Goal: Information Seeking & Learning: Learn about a topic

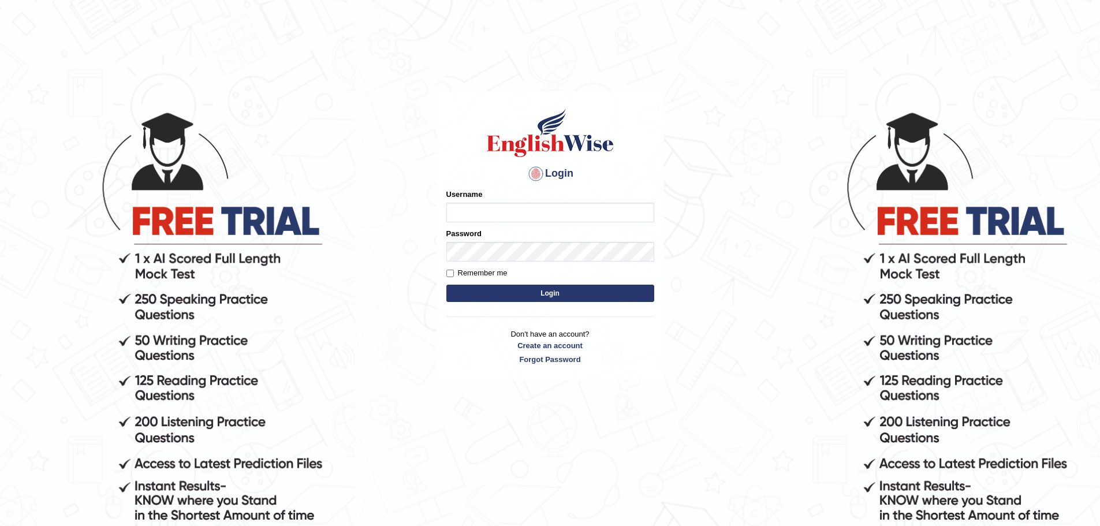
click at [505, 210] on input "Username" at bounding box center [550, 213] width 208 height 20
type input "okyere"
click at [446, 285] on button "Login" at bounding box center [550, 293] width 208 height 17
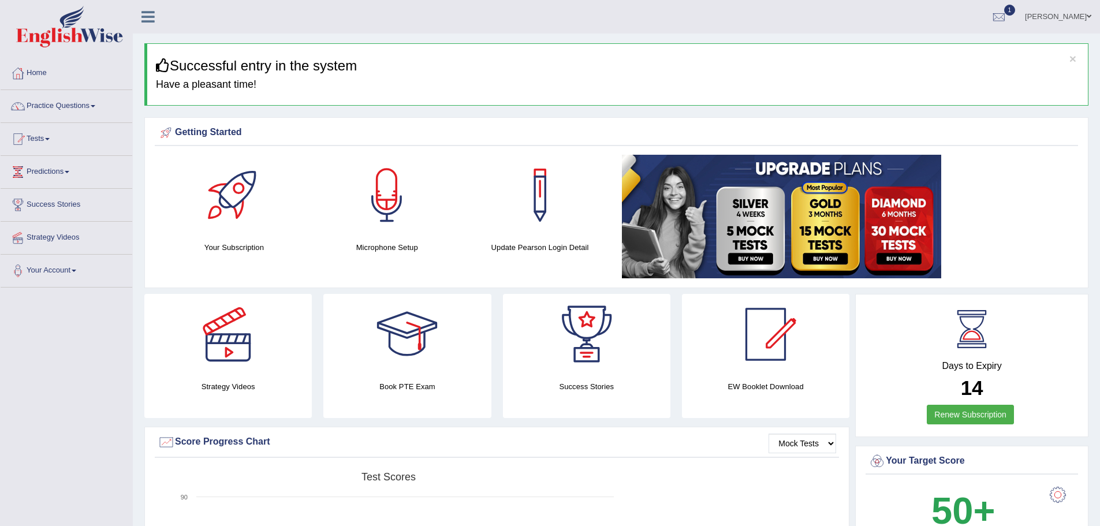
click at [98, 107] on link "Practice Questions" at bounding box center [67, 104] width 132 height 29
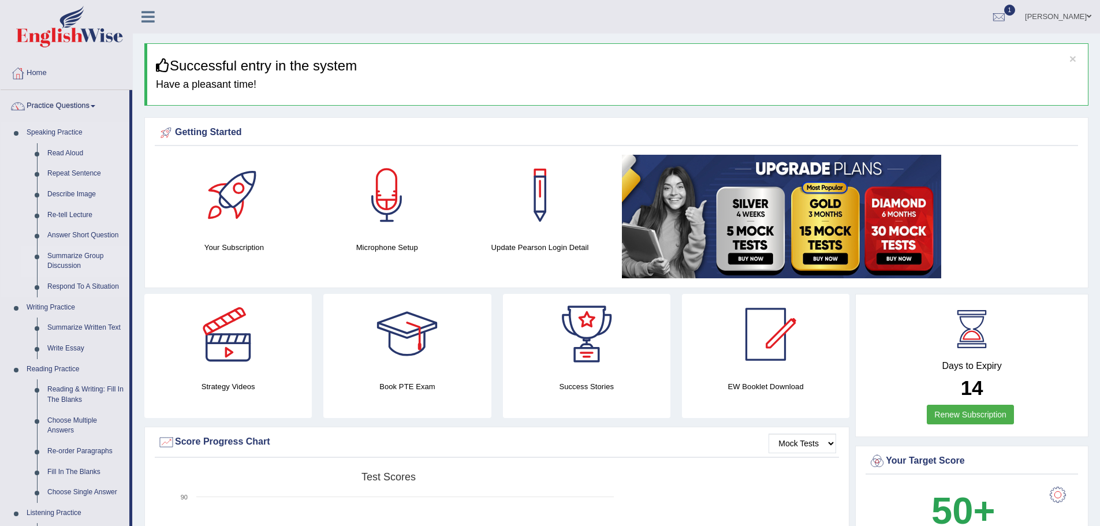
click at [80, 253] on link "Summarize Group Discussion" at bounding box center [85, 261] width 87 height 31
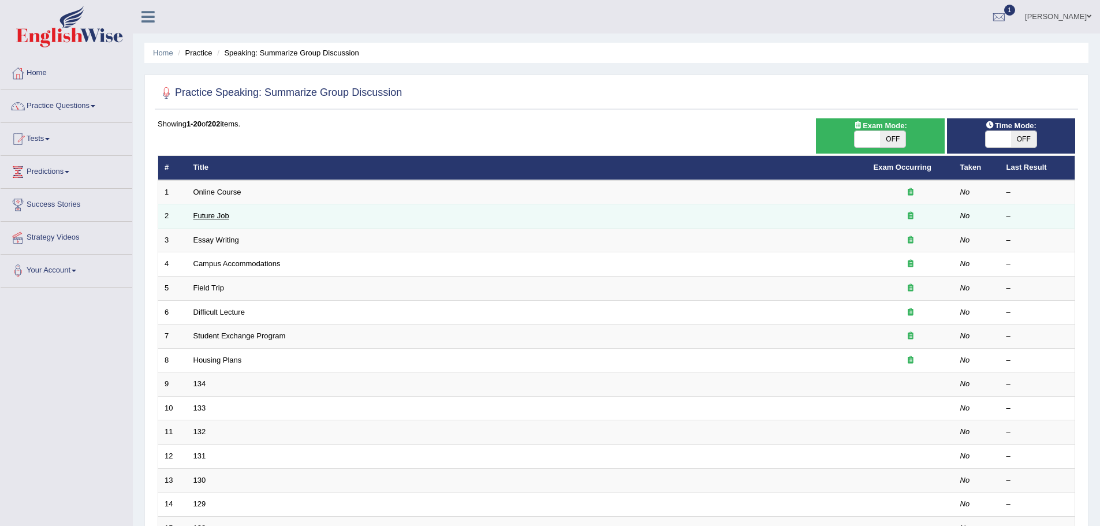
click at [208, 218] on link "Future Job" at bounding box center [211, 215] width 36 height 9
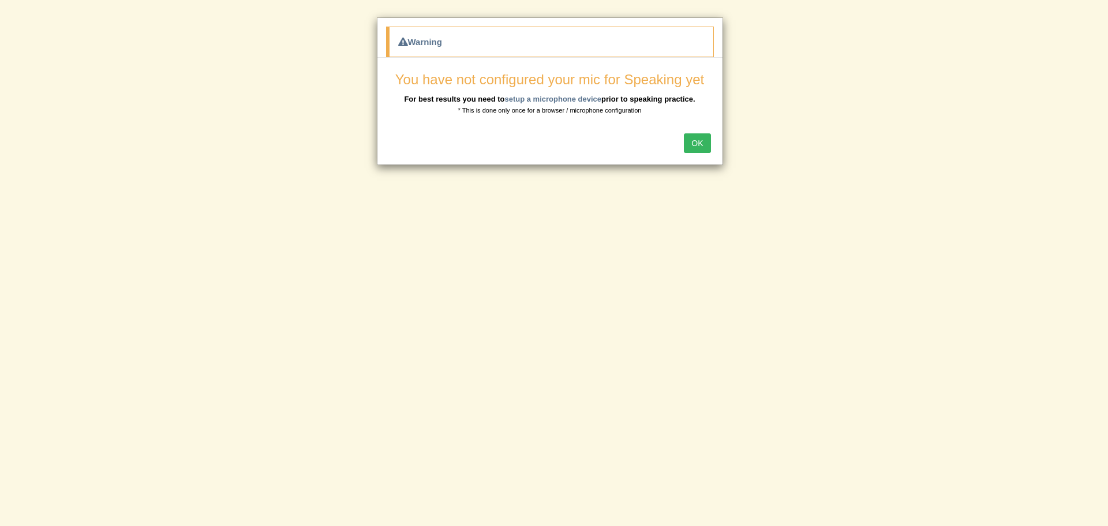
click at [697, 144] on button "OK" at bounding box center [697, 143] width 27 height 20
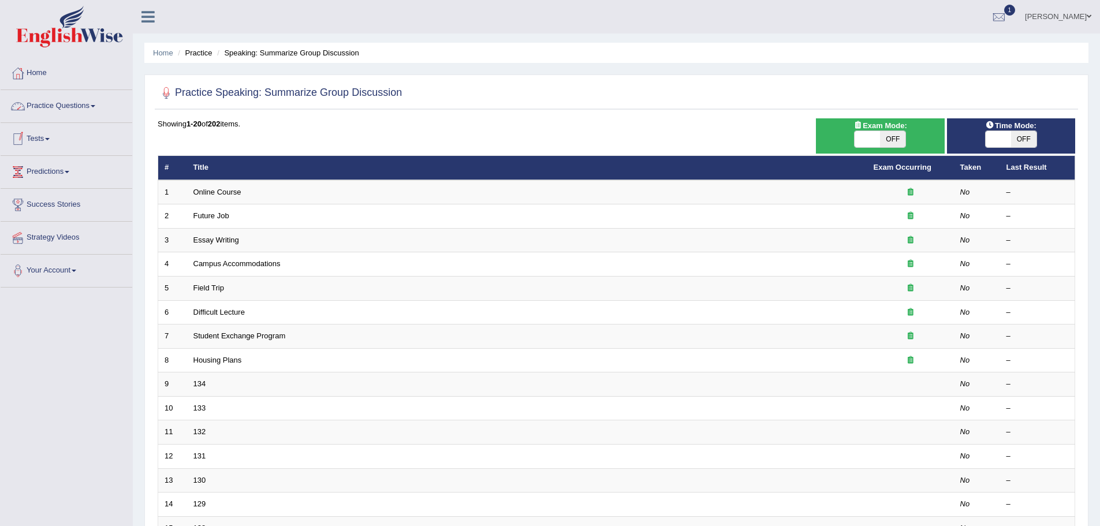
click at [94, 106] on link "Practice Questions" at bounding box center [67, 104] width 132 height 29
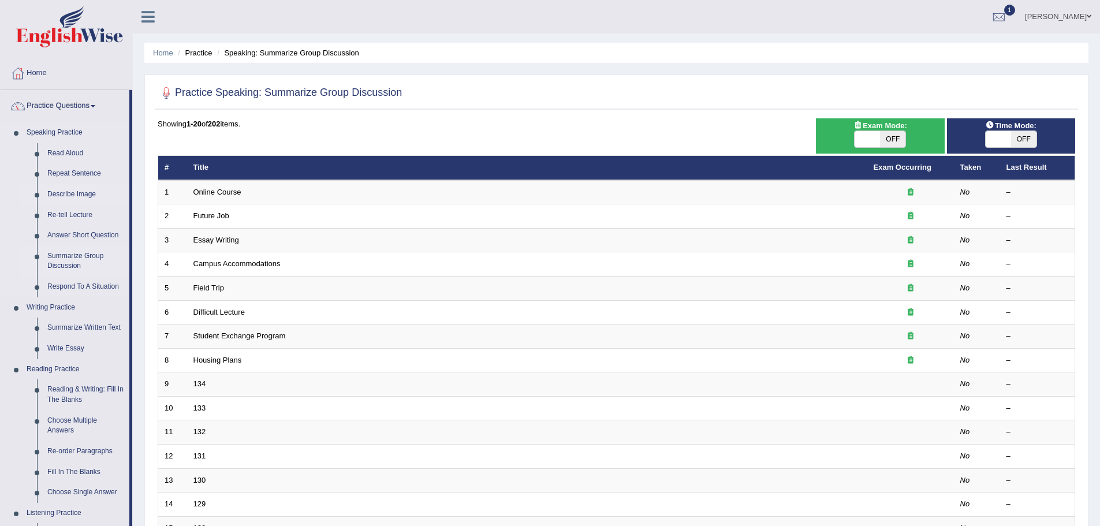
click at [83, 193] on link "Describe Image" at bounding box center [85, 194] width 87 height 21
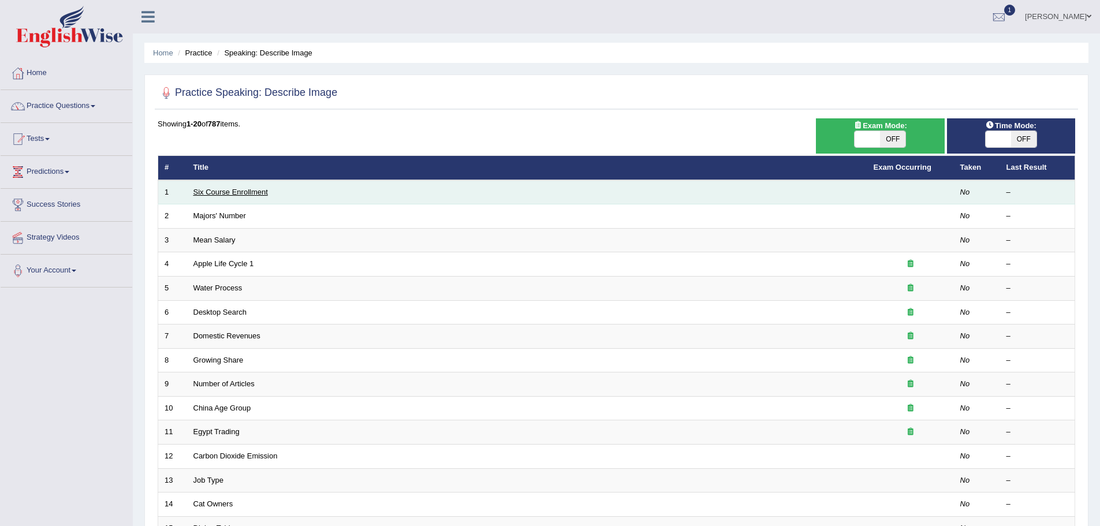
click at [221, 195] on link "Six Course Enrollment" at bounding box center [230, 192] width 74 height 9
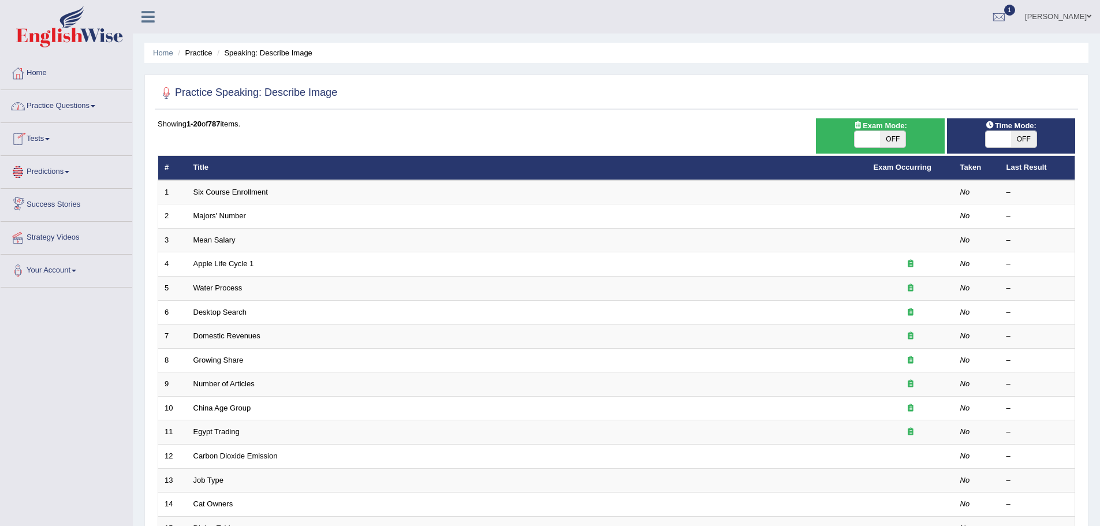
click at [95, 107] on span at bounding box center [93, 106] width 5 height 2
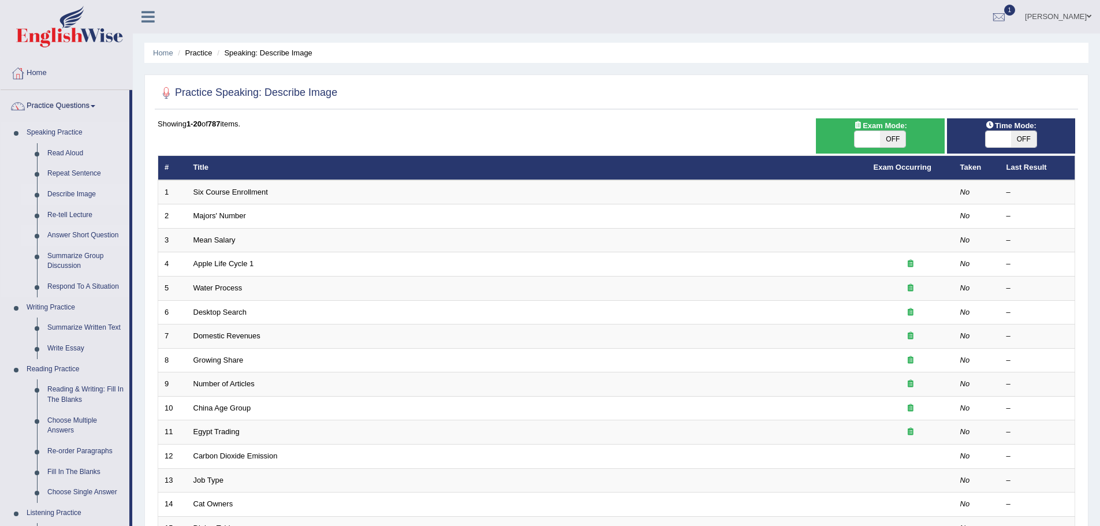
click at [63, 234] on link "Answer Short Question" at bounding box center [85, 235] width 87 height 21
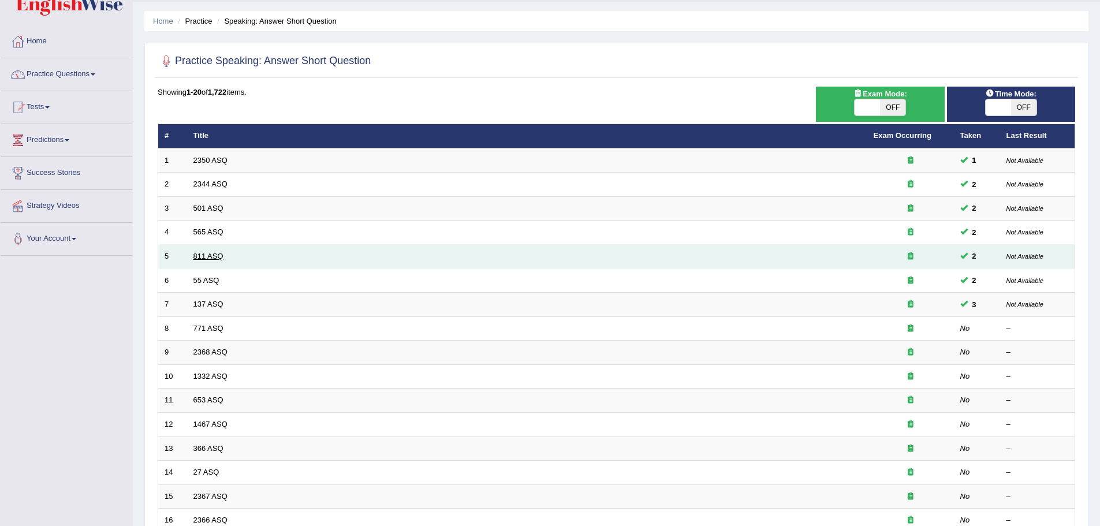
scroll to position [58, 0]
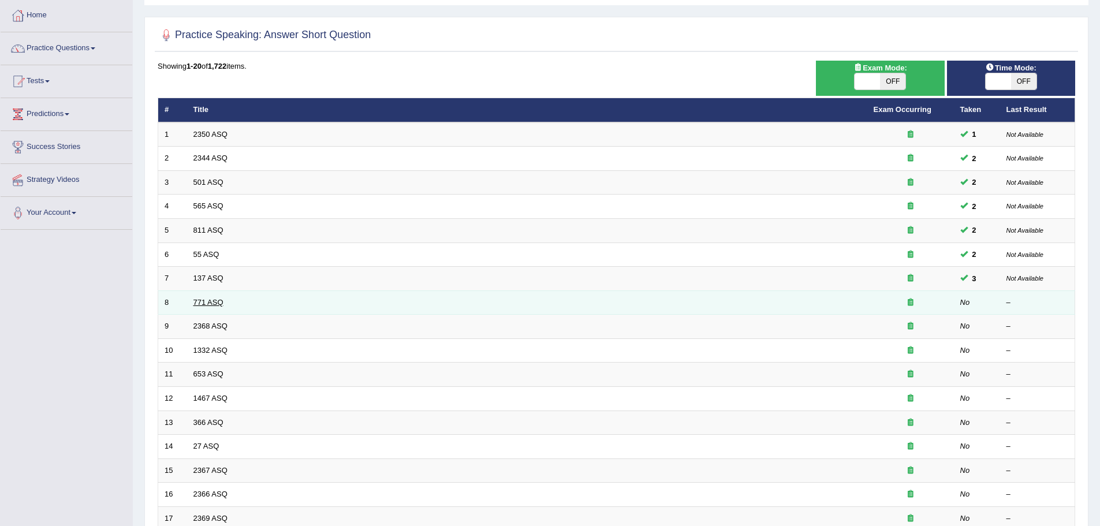
click at [199, 299] on link "771 ASQ" at bounding box center [208, 302] width 30 height 9
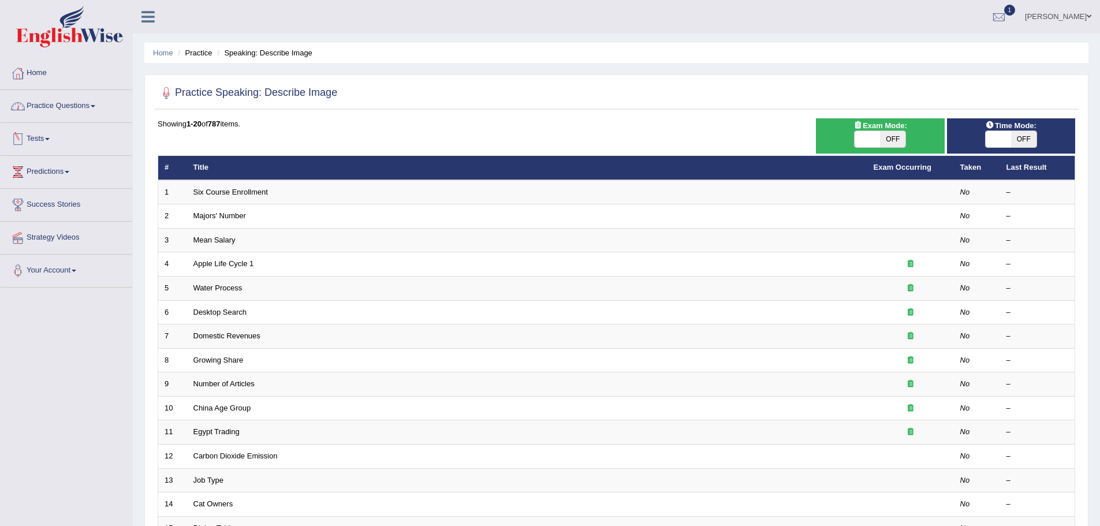
click at [94, 107] on link "Practice Questions" at bounding box center [67, 104] width 132 height 29
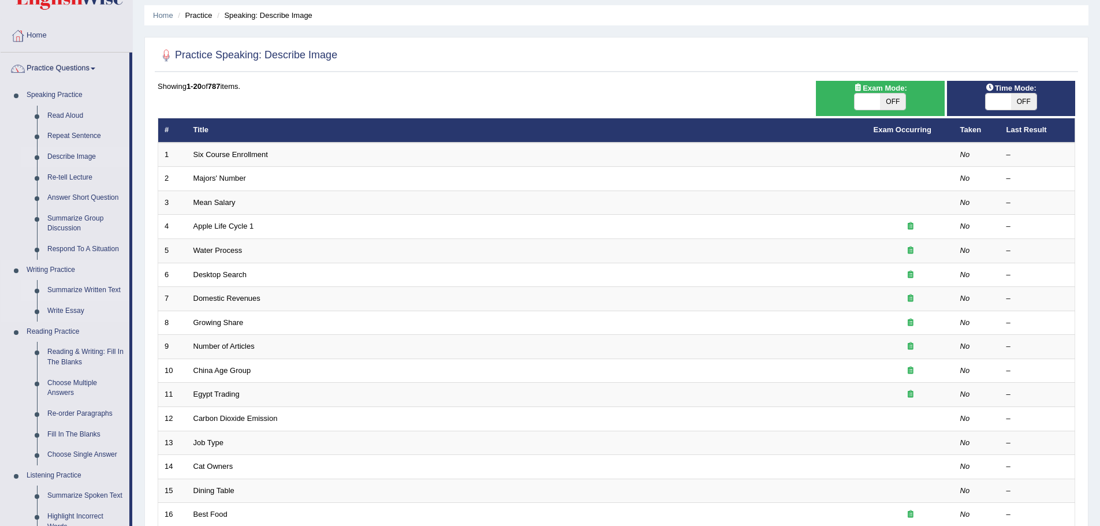
scroll to position [58, 0]
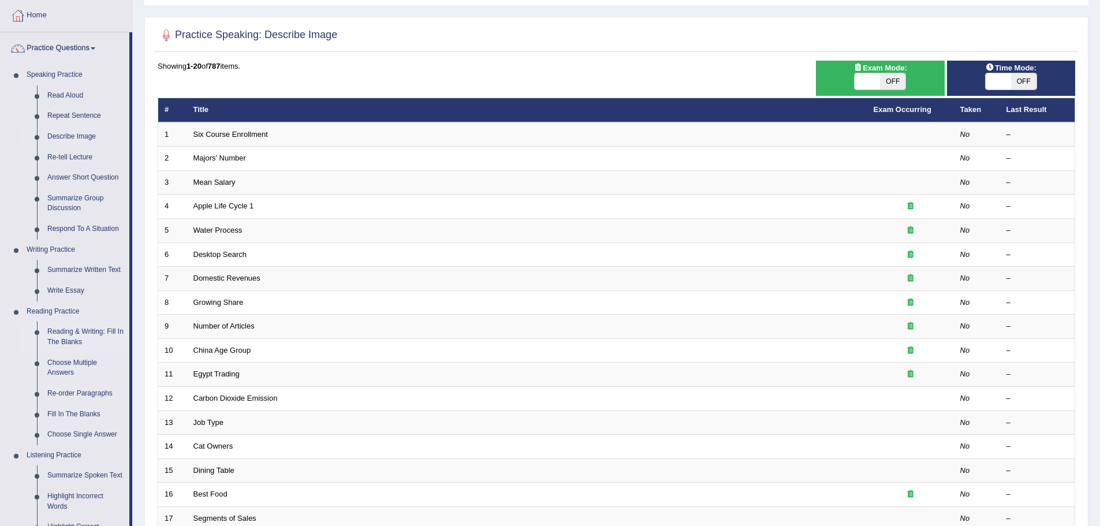
click at [71, 331] on link "Reading & Writing: Fill In The Blanks" at bounding box center [85, 337] width 87 height 31
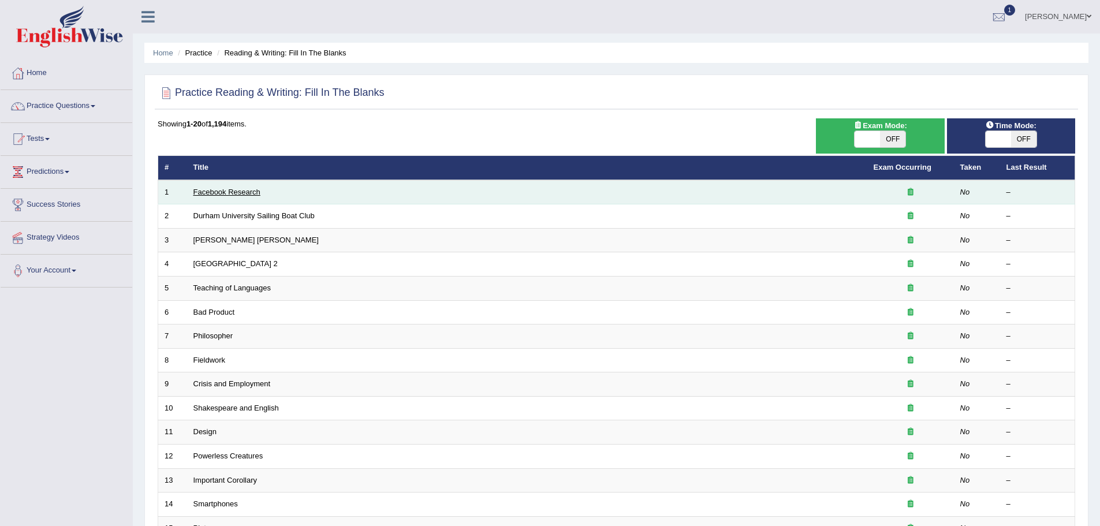
click at [238, 189] on link "Facebook Research" at bounding box center [226, 192] width 67 height 9
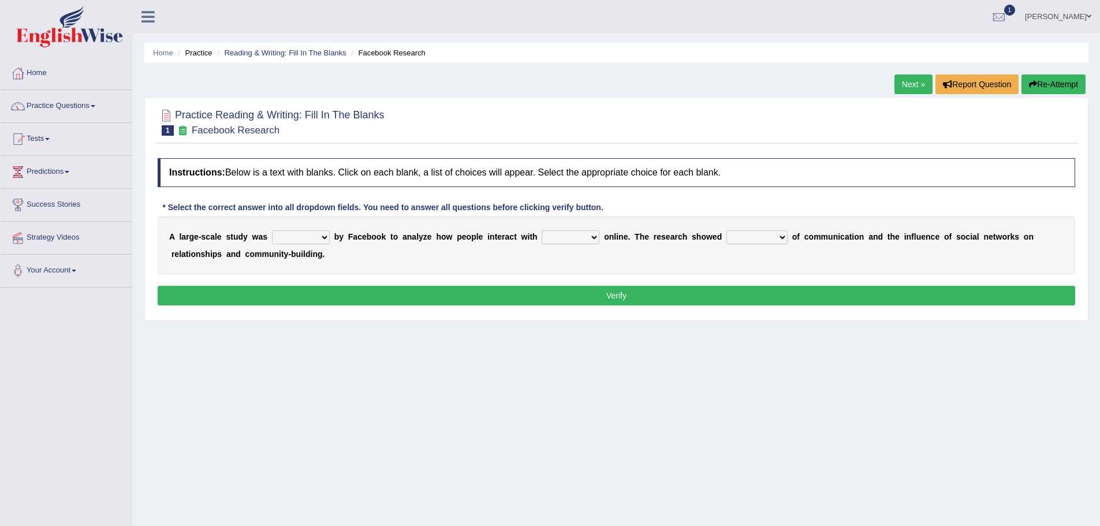
click at [326, 237] on select "surveyed had asked made" at bounding box center [301, 237] width 58 height 14
select select "made"
click at [272, 230] on select "surveyed had asked made" at bounding box center [301, 237] width 58 height 14
click at [594, 237] on select "together all each other another" at bounding box center [571, 237] width 58 height 14
select select "each other"
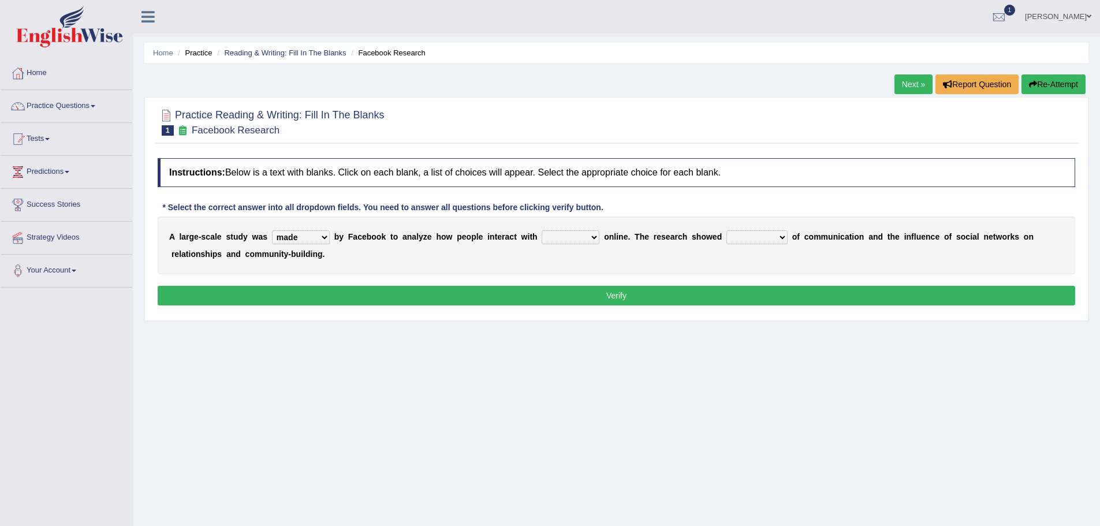
click at [542, 230] on select "together all each other another" at bounding box center [571, 237] width 58 height 14
click at [784, 236] on select "advantages standards fellowships patterns" at bounding box center [756, 237] width 61 height 14
select select "advantages"
click at [726, 230] on select "advantages standards fellowships patterns" at bounding box center [756, 237] width 61 height 14
click at [626, 296] on button "Verify" at bounding box center [616, 296] width 917 height 20
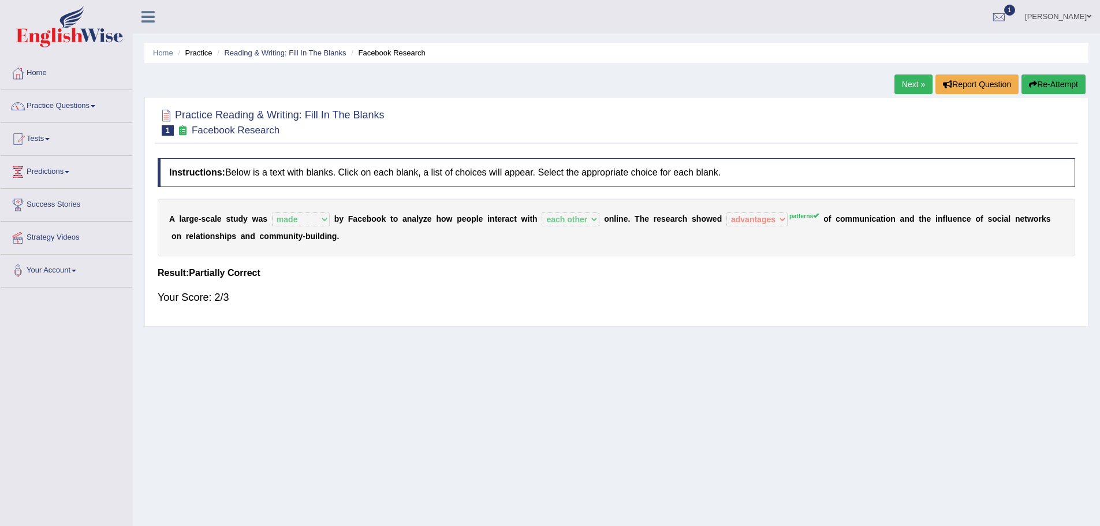
click at [912, 86] on link "Next »" at bounding box center [913, 84] width 38 height 20
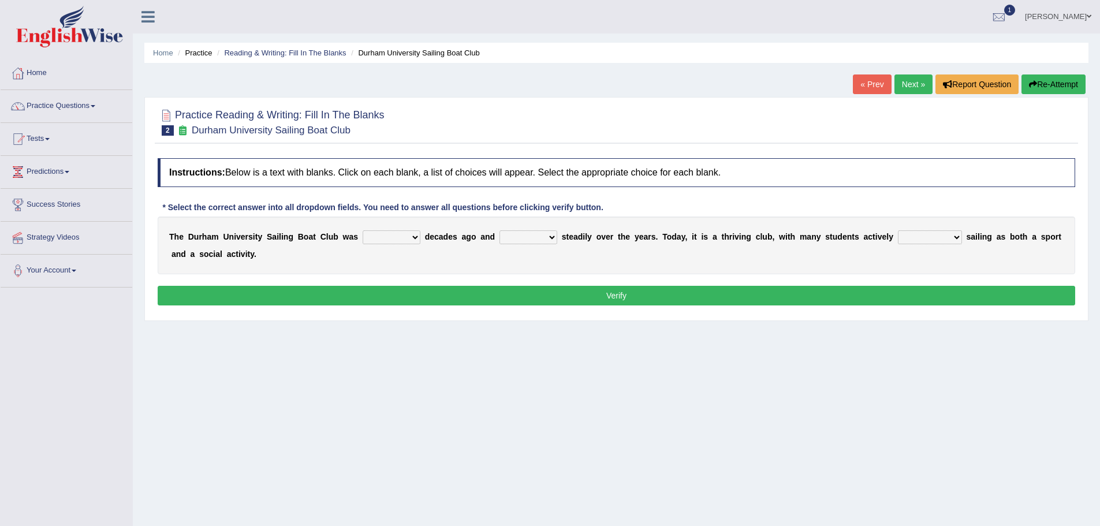
click at [415, 237] on select "found fund founded find" at bounding box center [392, 237] width 58 height 14
select select "found"
click at [363, 230] on select "found fund founded find" at bounding box center [392, 237] width 58 height 14
click at [550, 236] on select "grow growing has grown grown" at bounding box center [528, 237] width 58 height 14
select select "grown"
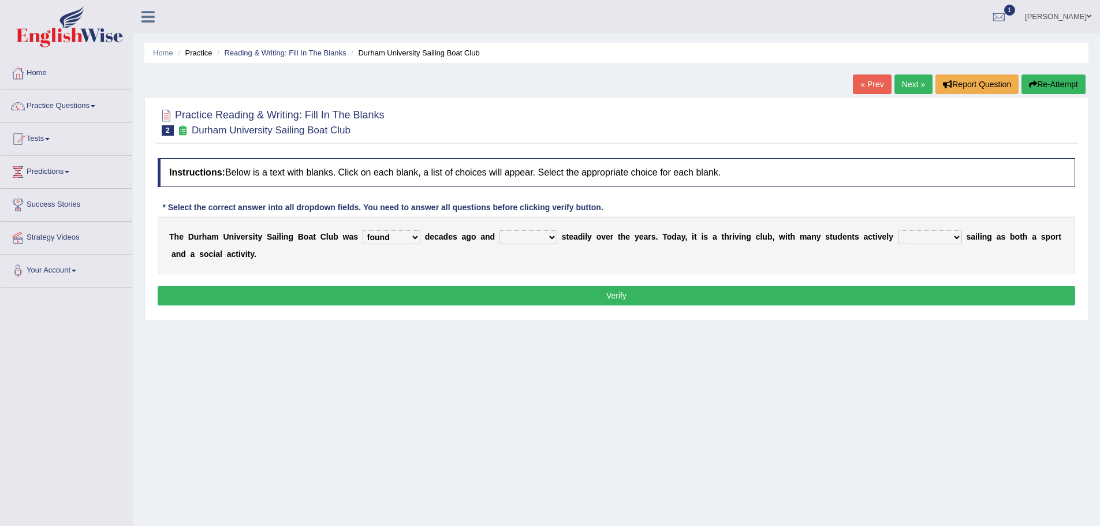
click at [499, 230] on select "grow growing has grown grown" at bounding box center [528, 237] width 58 height 14
click at [957, 236] on select "enjoy enjoyed are enjoying enjoying" at bounding box center [930, 237] width 64 height 14
select select "enjoy"
click at [898, 230] on select "enjoy enjoyed are enjoying enjoying" at bounding box center [930, 237] width 64 height 14
click at [499, 301] on button "Verify" at bounding box center [616, 296] width 917 height 20
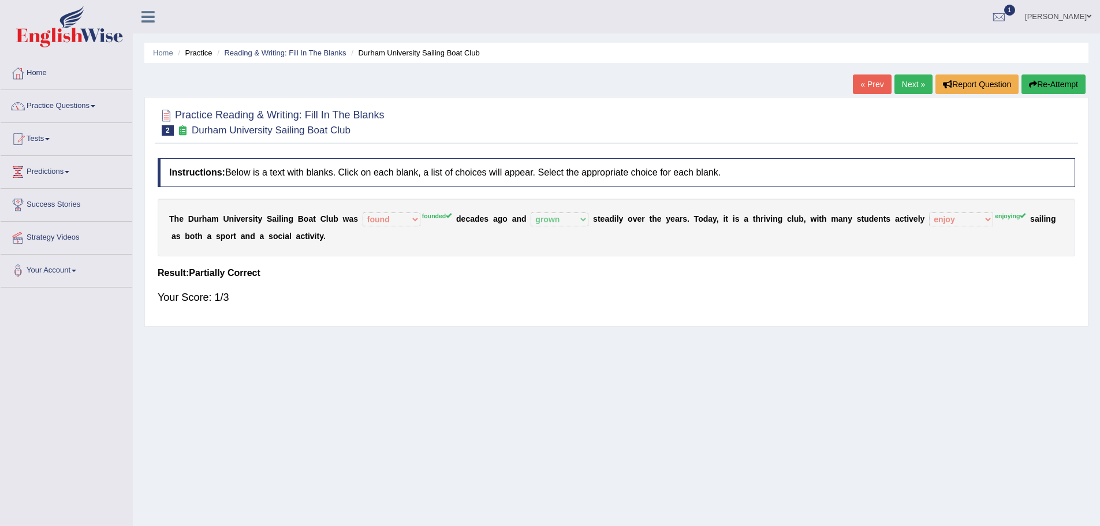
click at [1049, 85] on button "Re-Attempt" at bounding box center [1053, 84] width 64 height 20
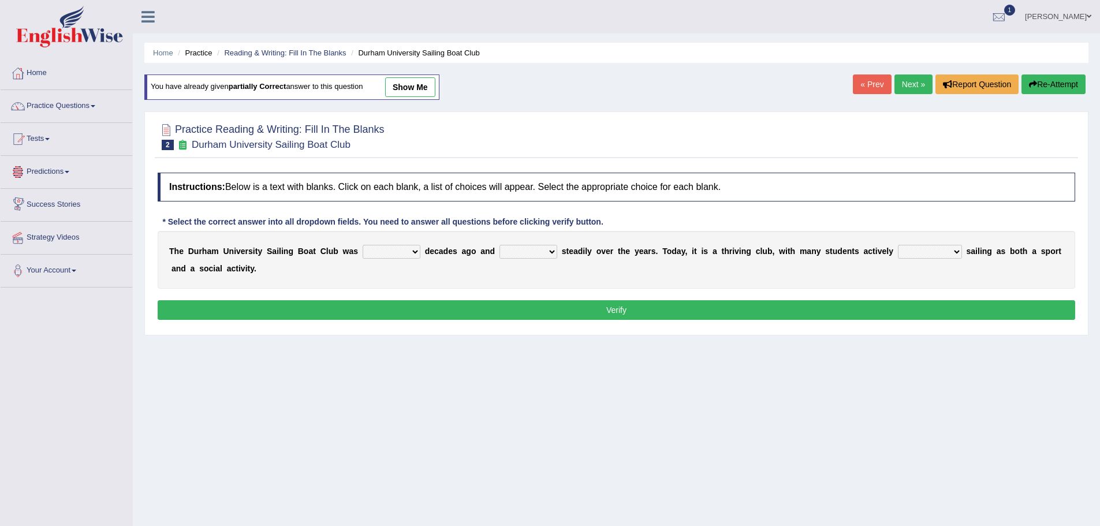
click at [413, 252] on select "found fund founded find" at bounding box center [392, 252] width 58 height 14
select select "founded"
click at [363, 245] on select "found fund founded find" at bounding box center [392, 252] width 58 height 14
click at [550, 254] on select "grow growing has grown grown" at bounding box center [528, 252] width 58 height 14
click at [499, 245] on select "grow growing has grown grown" at bounding box center [528, 252] width 58 height 14
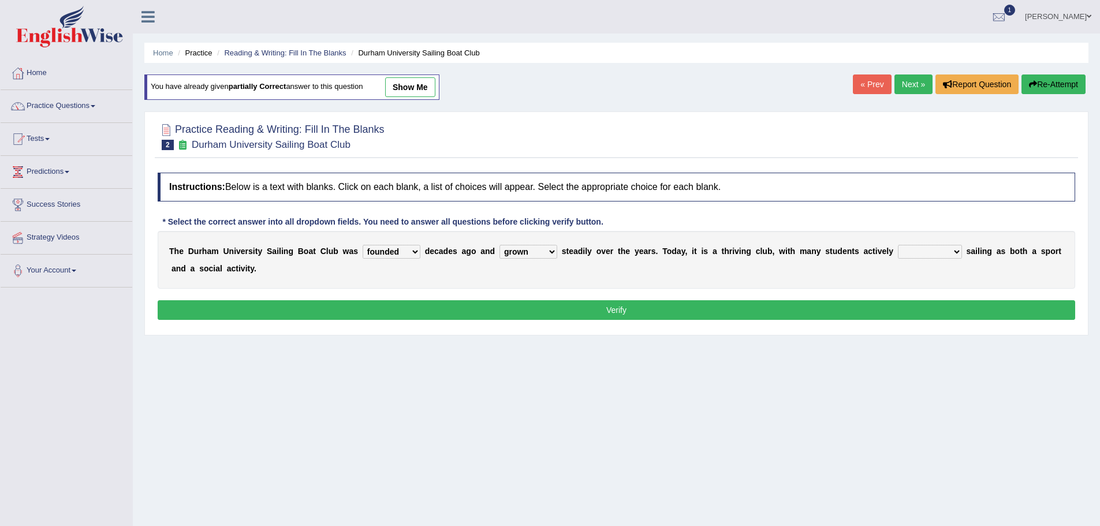
click at [552, 248] on select "grow growing has grown grown" at bounding box center [528, 252] width 58 height 14
select select "grow"
click at [499, 245] on select "grow growing has grown grown" at bounding box center [528, 252] width 58 height 14
click at [956, 252] on select "enjoy enjoyed are enjoying enjoying" at bounding box center [930, 252] width 64 height 14
select select "enjoying"
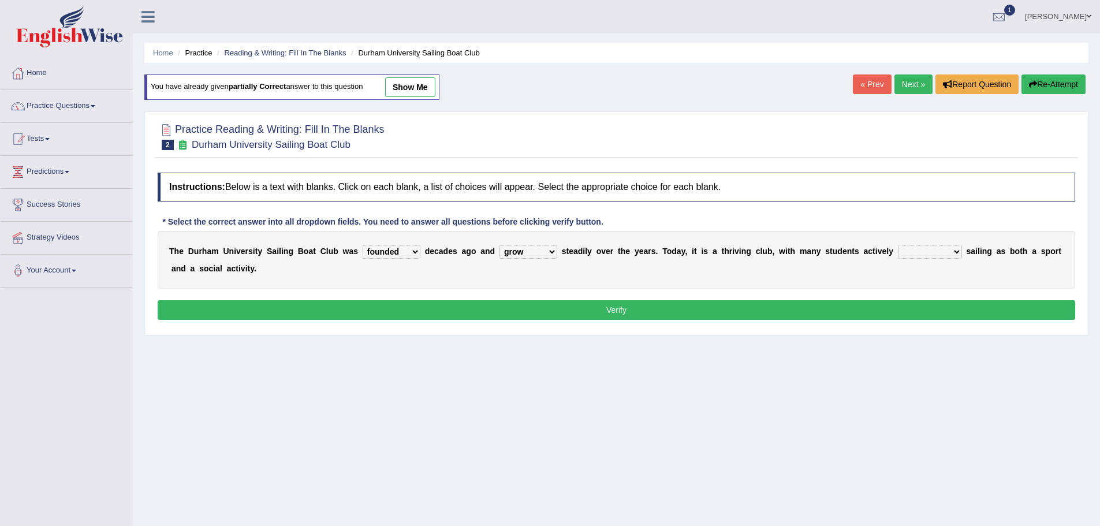
click at [898, 245] on select "enjoy enjoyed are enjoying enjoying" at bounding box center [930, 252] width 64 height 14
click at [655, 313] on button "Verify" at bounding box center [616, 310] width 917 height 20
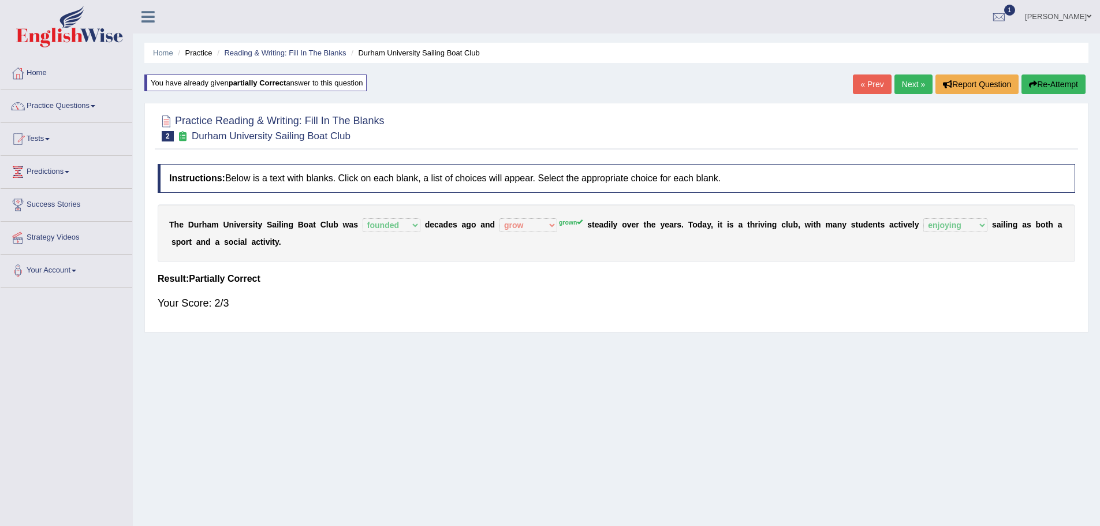
click at [904, 86] on link "Next »" at bounding box center [913, 84] width 38 height 20
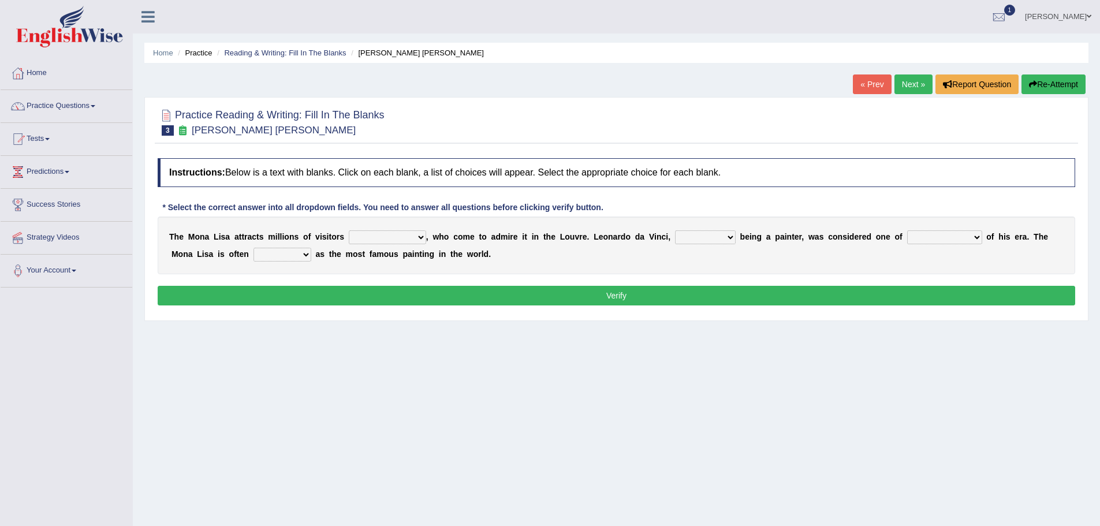
click at [421, 236] on select "around the year the all year all year round per year" at bounding box center [387, 237] width 77 height 14
click at [421, 240] on select "around the year the all year all year round per year" at bounding box center [387, 237] width 77 height 14
select select "per year"
click at [349, 230] on select "around the year the all year all year round per year" at bounding box center [387, 237] width 77 height 14
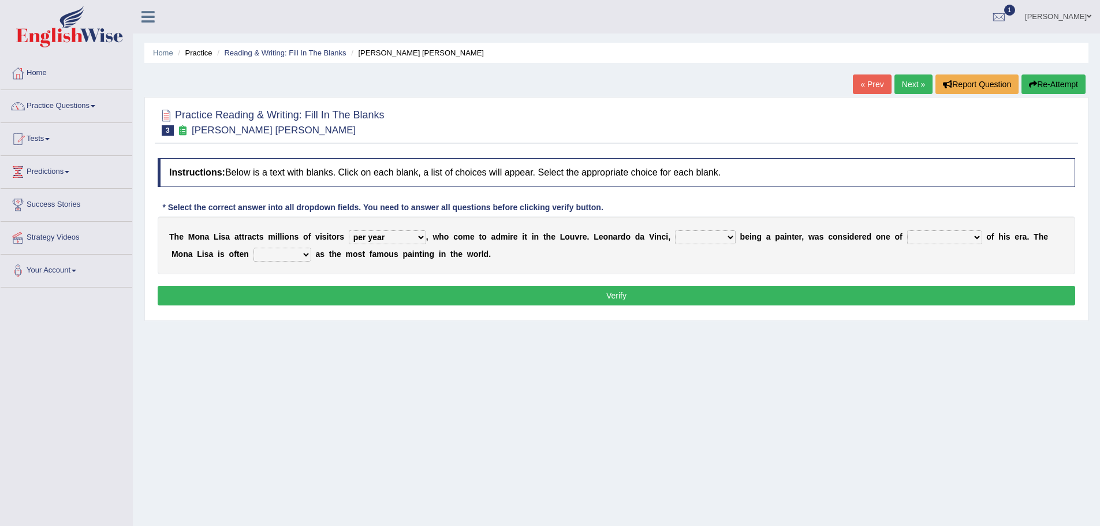
click at [730, 235] on select "rather than as much as as well as as long as" at bounding box center [705, 237] width 61 height 14
select select "rather than"
click at [675, 230] on select "rather than as much as as well as as long as" at bounding box center [705, 237] width 61 height 14
click at [977, 235] on select "better artists artist the better artist the best artists" at bounding box center [944, 237] width 75 height 14
select select "the best artists"
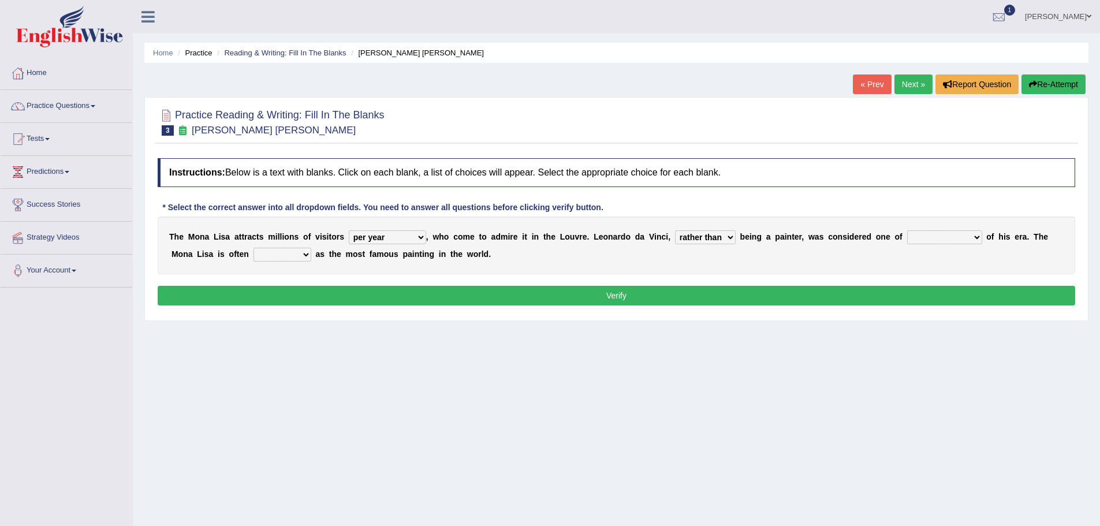
click at [907, 230] on select "better artists artist the better artist the best artists" at bounding box center [944, 237] width 75 height 14
click at [976, 236] on select "better artists artist the better artist the best artists" at bounding box center [944, 237] width 75 height 14
click at [301, 253] on select "classified suggested predicted described" at bounding box center [282, 255] width 58 height 14
select select "classified"
click at [253, 248] on select "classified suggested predicted described" at bounding box center [282, 255] width 58 height 14
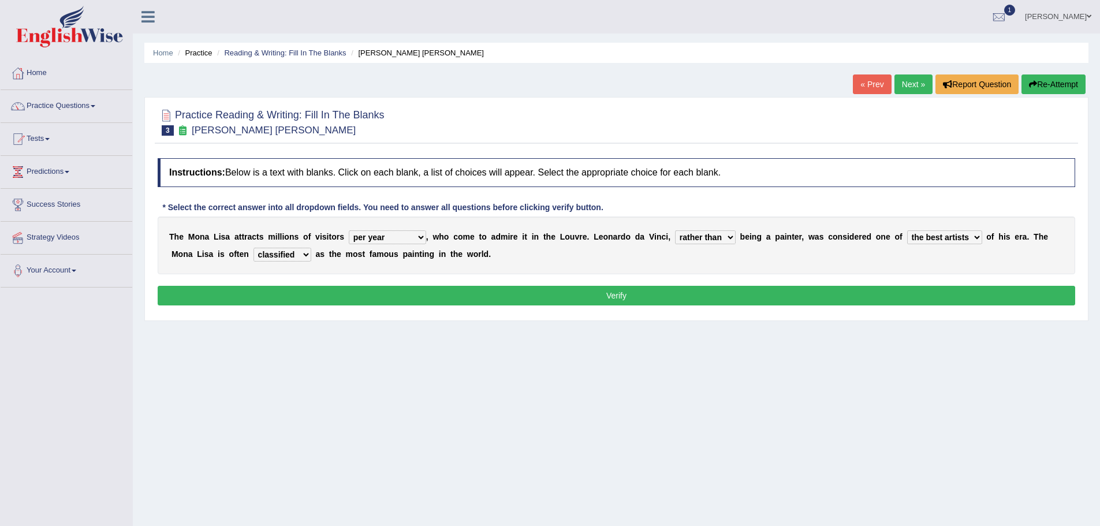
click at [660, 293] on button "Verify" at bounding box center [616, 296] width 917 height 20
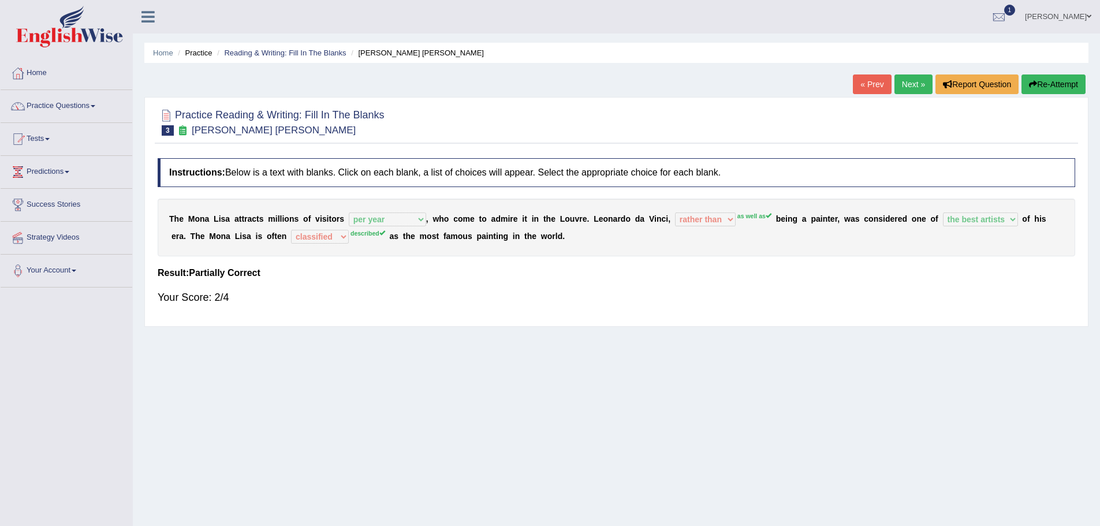
click at [1036, 82] on button "Re-Attempt" at bounding box center [1053, 84] width 64 height 20
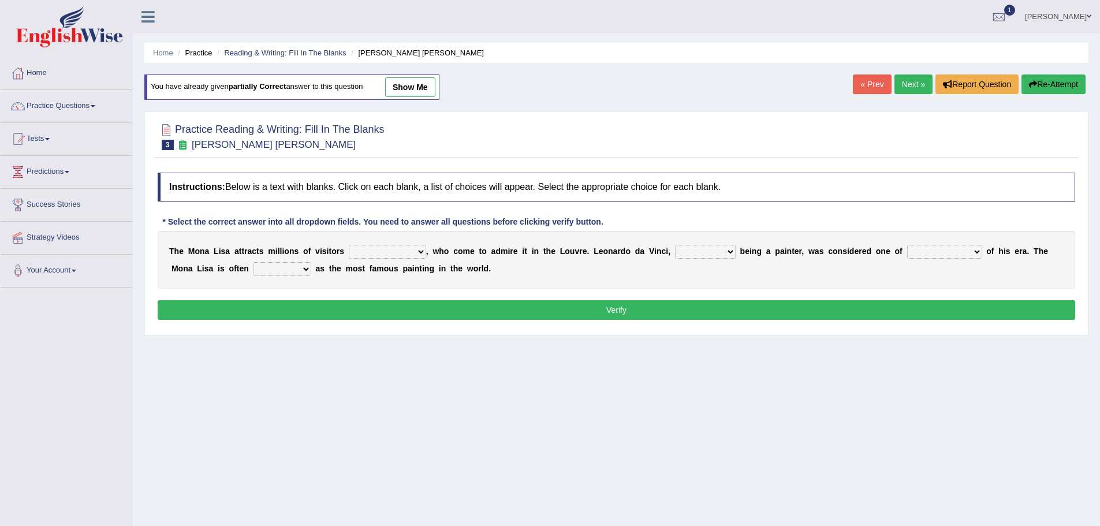
drag, startPoint x: 424, startPoint y: 252, endPoint x: 417, endPoint y: 257, distance: 8.7
click at [423, 252] on select "around the year the all year all year round per year" at bounding box center [387, 252] width 77 height 14
select select "per year"
click at [349, 245] on select "around the year the all year all year round per year" at bounding box center [387, 252] width 77 height 14
click at [729, 253] on select "rather than as much as as well as as long as" at bounding box center [705, 252] width 61 height 14
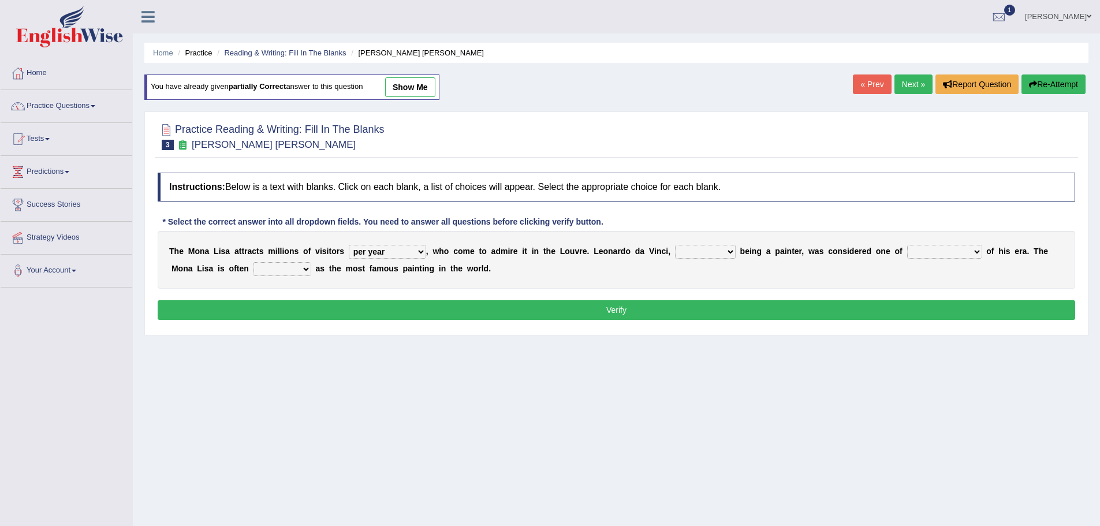
select select "as well as"
click at [675, 245] on select "rather than as much as as well as as long as" at bounding box center [705, 252] width 61 height 14
click at [978, 253] on select "better artists artist the better artist the best artists" at bounding box center [944, 252] width 75 height 14
select select "the best artists"
click at [907, 245] on select "better artists artist the better artist the best artists" at bounding box center [944, 252] width 75 height 14
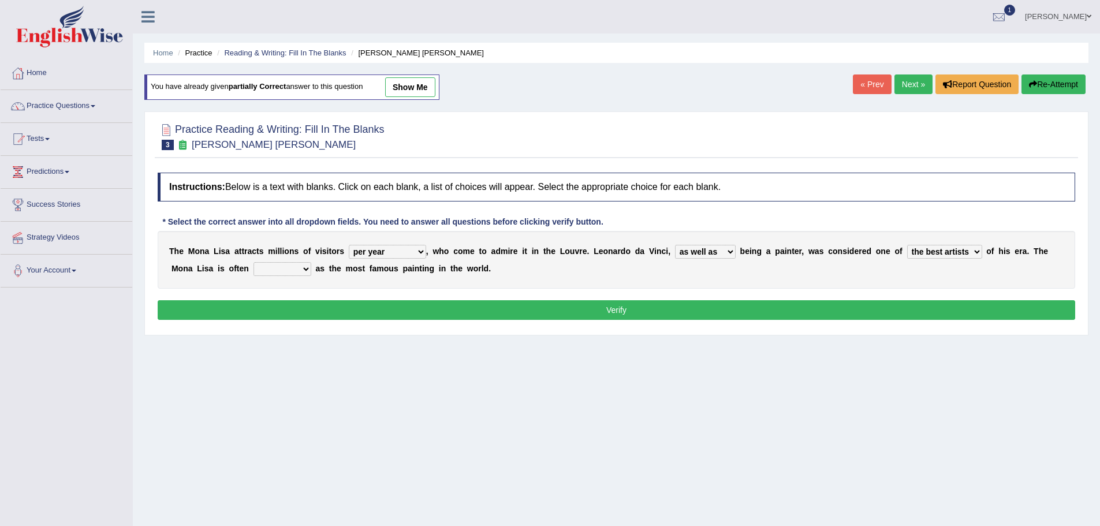
click at [305, 270] on select "classified suggested predicted described" at bounding box center [282, 269] width 58 height 14
select select "described"
click at [253, 262] on select "classified suggested predicted described" at bounding box center [282, 269] width 58 height 14
click at [710, 303] on button "Verify" at bounding box center [616, 310] width 917 height 20
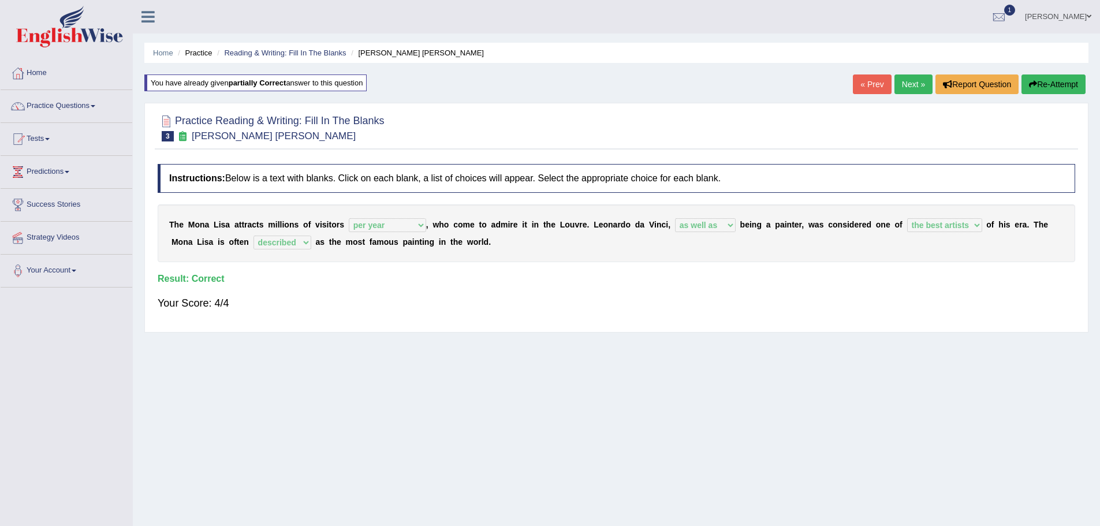
click at [909, 87] on link "Next »" at bounding box center [913, 84] width 38 height 20
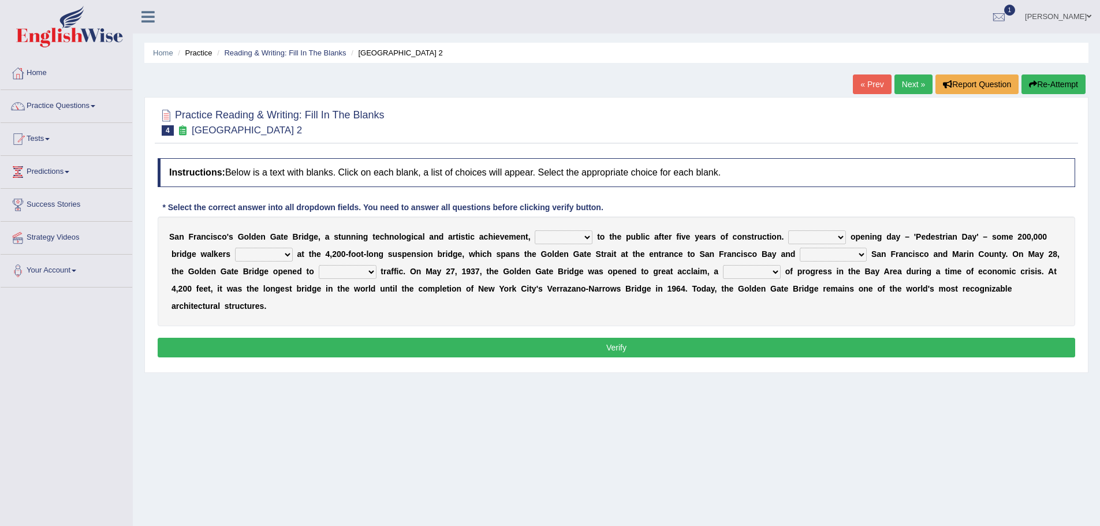
click at [584, 238] on select "opens closes appears equals" at bounding box center [564, 237] width 58 height 14
select select "opens"
click at [535, 230] on select "opens closes appears equals" at bounding box center [564, 237] width 58 height 14
click at [839, 237] on select "On During Since When" at bounding box center [817, 237] width 58 height 14
select select "Since"
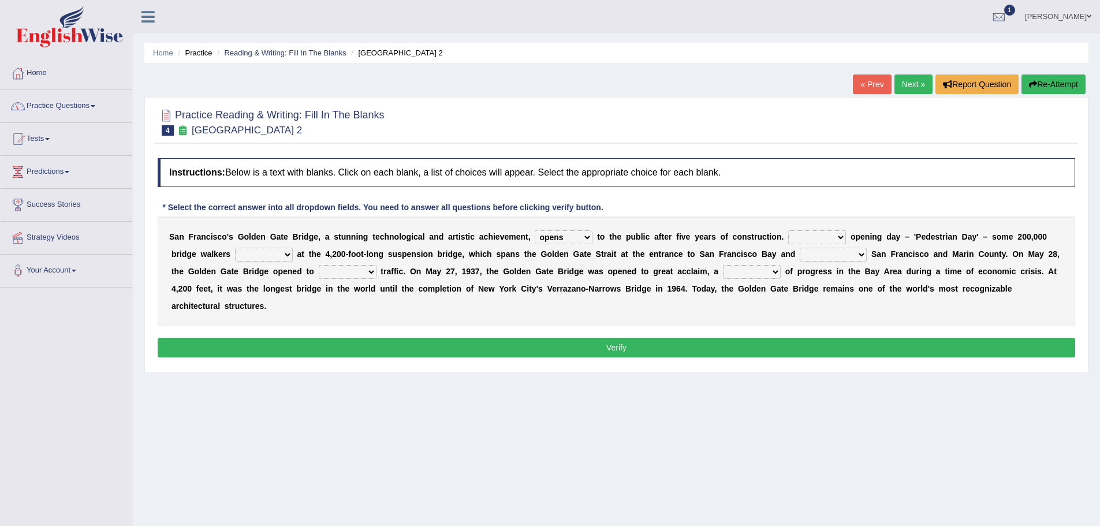
click at [788, 230] on select "On During Since When" at bounding box center [817, 237] width 58 height 14
click at [285, 252] on select "stationed looked marveled laughed" at bounding box center [264, 255] width 58 height 14
click at [860, 255] on select "separates connects channels differentiates" at bounding box center [833, 255] width 67 height 14
click at [914, 312] on div "S a n F r a n c i s c o ' s G o l d e n G a t e B r i d g e , a s t u n n i n g…" at bounding box center [616, 271] width 917 height 110
click at [862, 255] on select "separates connects channels differentiates" at bounding box center [833, 255] width 67 height 14
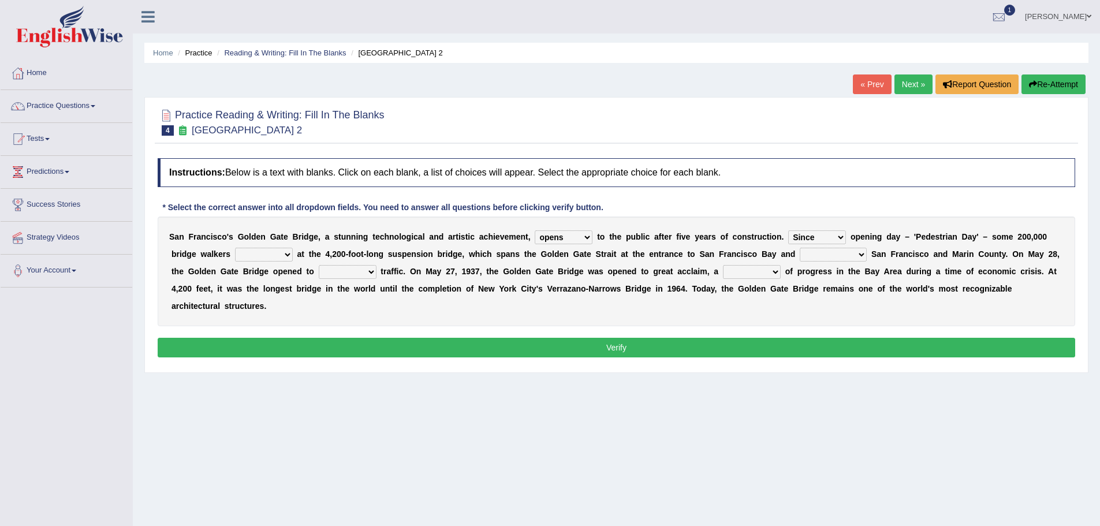
select select "separates"
click at [800, 248] on select "separates connects channels differentiates" at bounding box center [833, 255] width 67 height 14
click at [285, 256] on select "stationed looked marveled laughed" at bounding box center [264, 255] width 58 height 14
select select "marveled"
click at [235, 248] on select "stationed looked marveled laughed" at bounding box center [264, 255] width 58 height 14
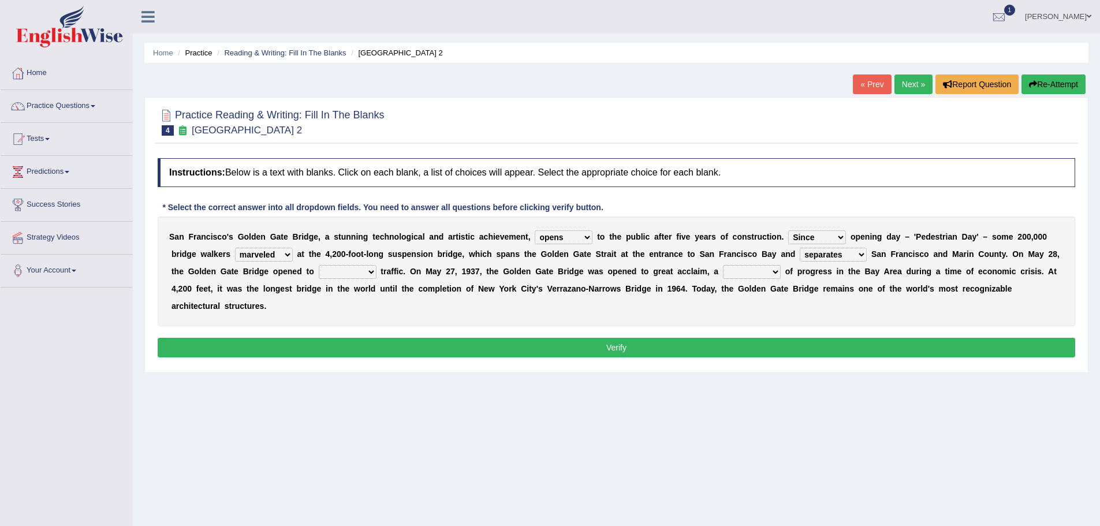
click at [371, 270] on select "aquatic vehicular airborne watertight" at bounding box center [348, 272] width 58 height 14
select select "vehicular"
click at [319, 265] on select "aquatic vehicular airborne watertight" at bounding box center [348, 272] width 58 height 14
click at [774, 271] on select "denial symbol technique yield" at bounding box center [752, 272] width 58 height 14
select select "symbol"
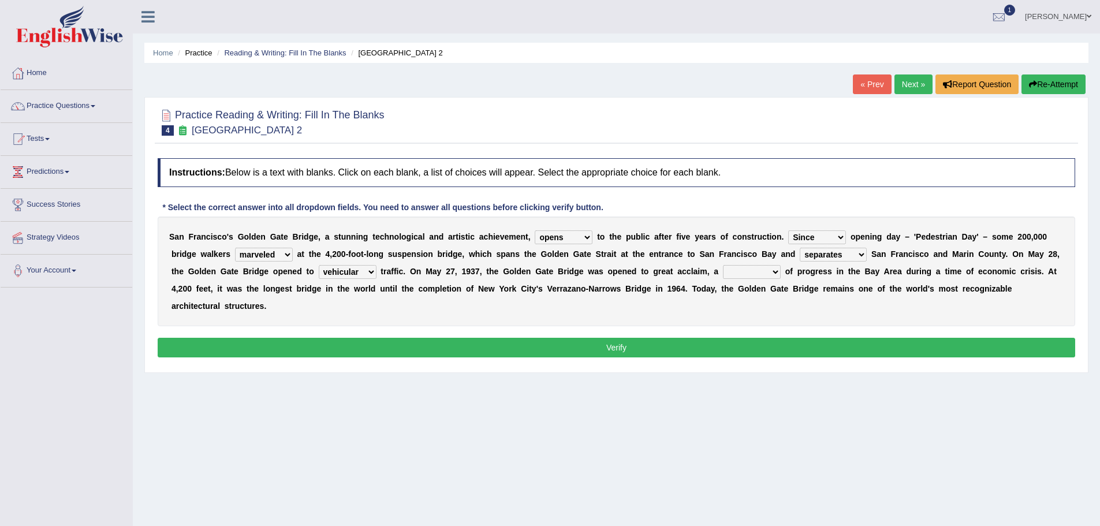
click at [723, 265] on select "denial symbol technique yield" at bounding box center [752, 272] width 58 height 14
click at [488, 342] on button "Verify" at bounding box center [616, 348] width 917 height 20
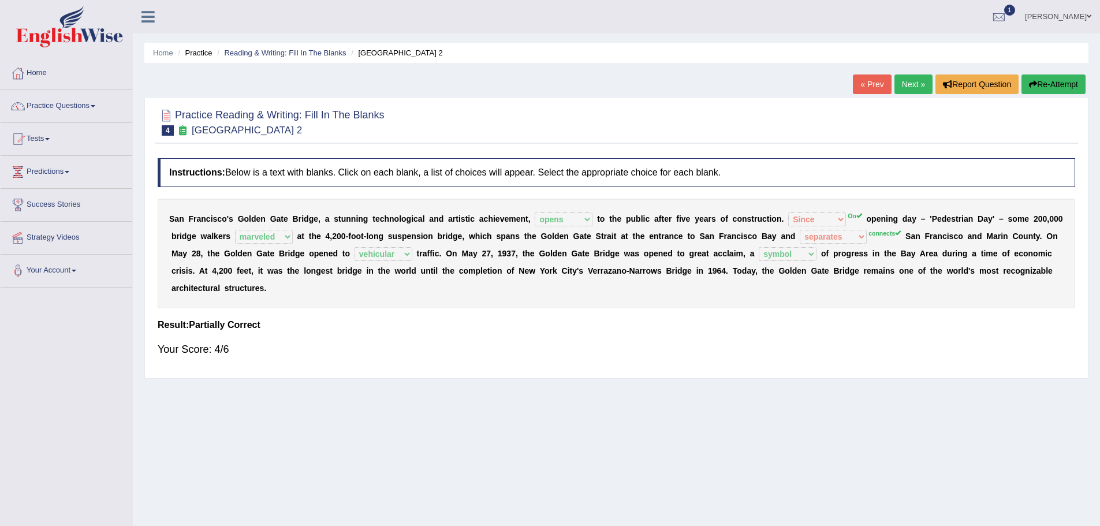
click at [899, 82] on link "Next »" at bounding box center [913, 84] width 38 height 20
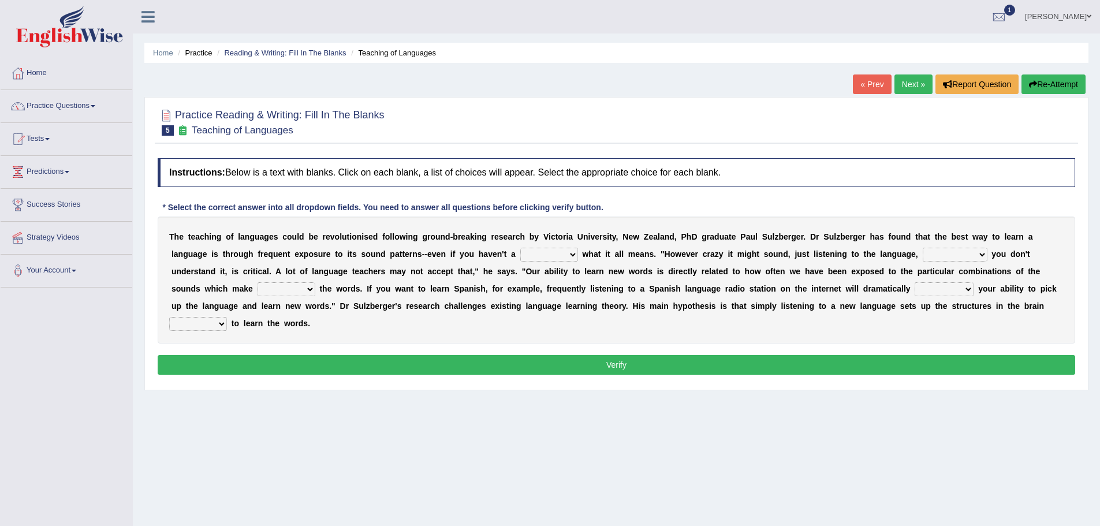
click at [574, 253] on select "dew claw clue due" at bounding box center [549, 255] width 58 height 14
select select "claw"
click at [520, 248] on select "dew claw clue due" at bounding box center [549, 255] width 58 height 14
click at [984, 251] on select "but also all together even though if so" at bounding box center [955, 255] width 65 height 14
select select "even though"
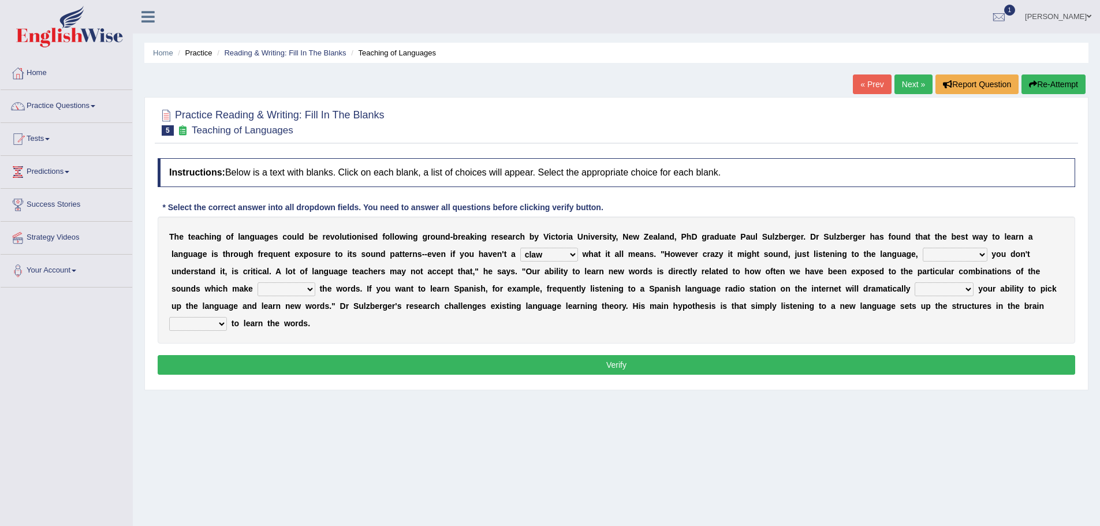
click at [923, 248] on select "but also all together even though if so" at bounding box center [955, 255] width 65 height 14
click at [310, 290] on select "down up of on" at bounding box center [286, 289] width 58 height 14
select select "on"
click at [257, 282] on select "down up of on" at bounding box center [286, 289] width 58 height 14
click at [958, 290] on select "evaluate exaggerate describe boost" at bounding box center [943, 289] width 59 height 14
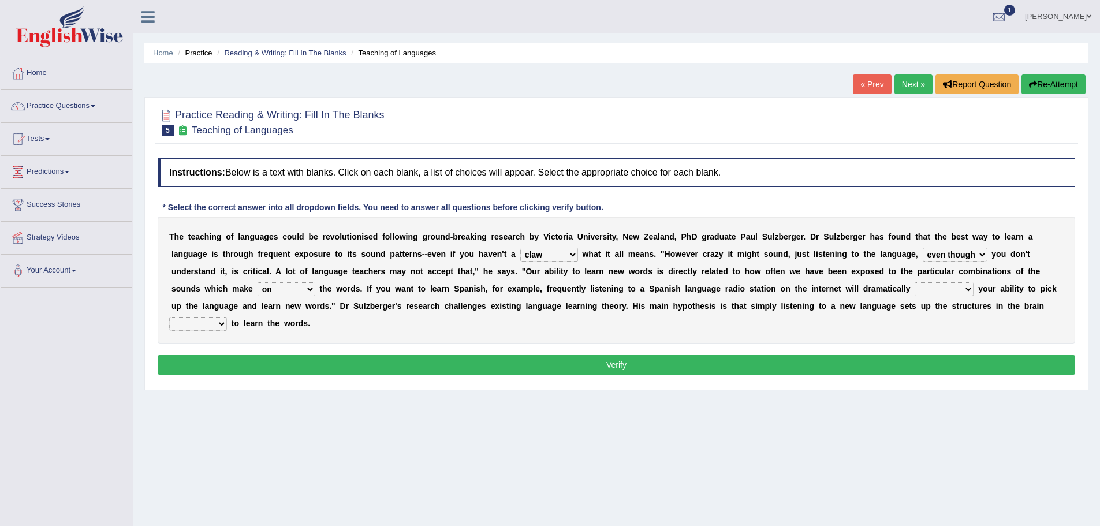
select select "boost"
click at [914, 282] on select "evaluate exaggerate describe boost" at bounding box center [943, 289] width 59 height 14
click at [229, 317] on div "T h e t e a c h i n g o f l a n g u a g e s c o u l d b e r e v o l u t i o n i…" at bounding box center [616, 279] width 917 height 127
click at [219, 327] on select "requiring required directed to require" at bounding box center [198, 324] width 58 height 14
click at [150, 395] on div "Home Practice Reading & Writing: Fill In The Blanks Teaching of Languages « Pre…" at bounding box center [616, 288] width 967 height 577
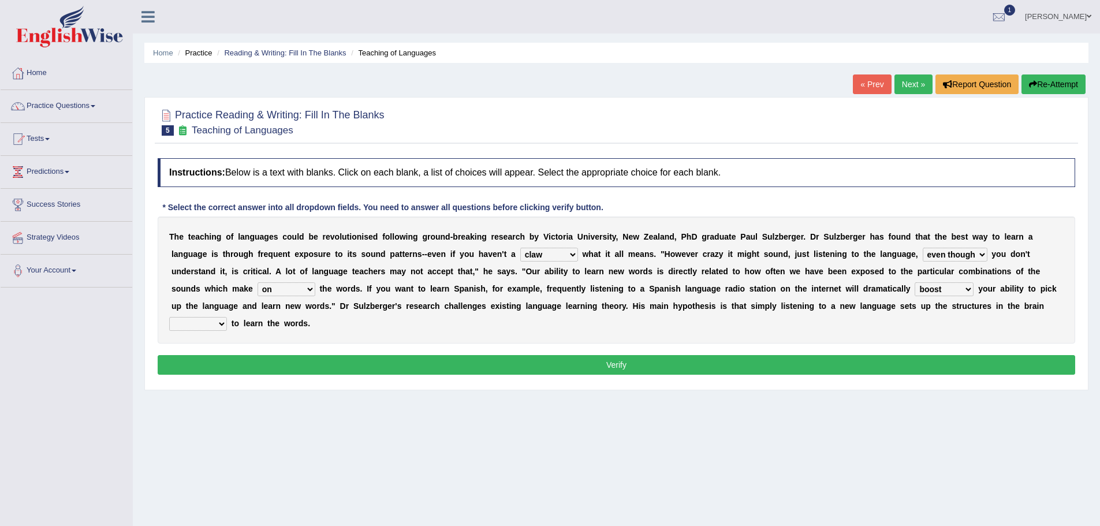
click at [218, 327] on select "requiring required directed to require" at bounding box center [198, 324] width 58 height 14
select select "to require"
click at [169, 317] on select "requiring required directed to require" at bounding box center [198, 324] width 58 height 14
click at [318, 361] on button "Verify" at bounding box center [616, 365] width 917 height 20
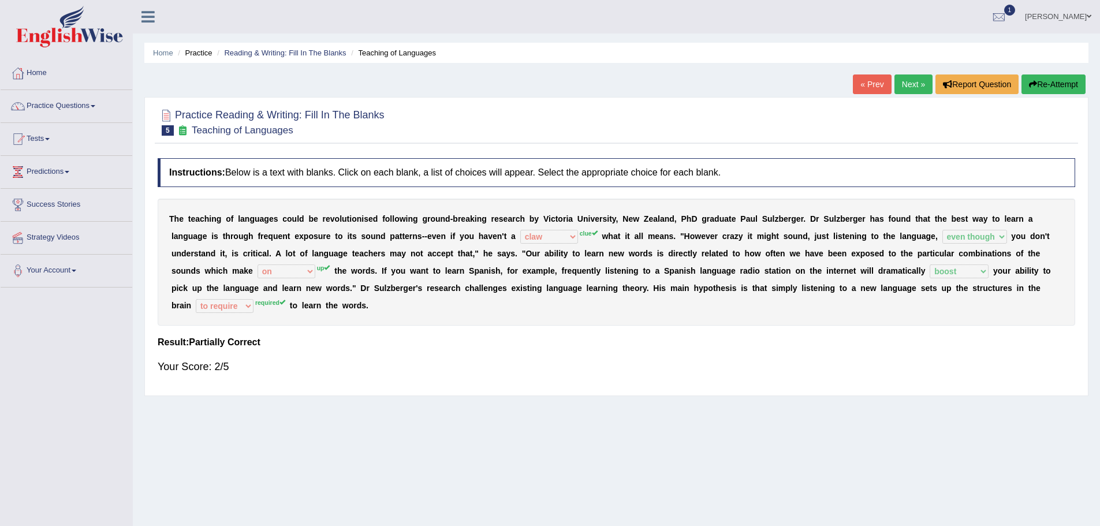
click at [1038, 79] on button "Re-Attempt" at bounding box center [1053, 84] width 64 height 20
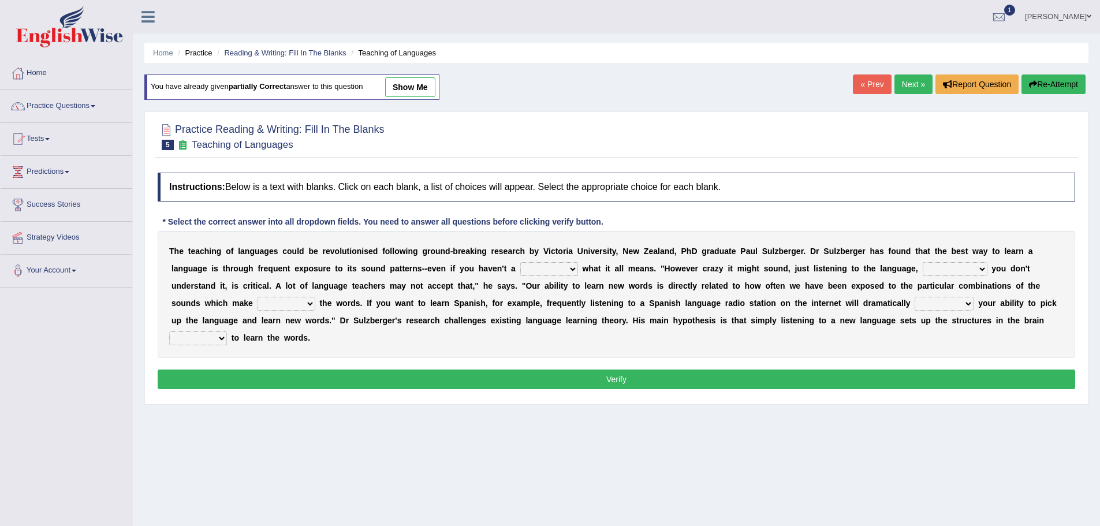
click at [538, 269] on select "dew claw clue due" at bounding box center [549, 269] width 58 height 14
select select "claw"
click at [520, 262] on select "dew claw clue due" at bounding box center [549, 269] width 58 height 14
click at [943, 266] on select "but also all together even though if so" at bounding box center [955, 269] width 65 height 14
select select "even though"
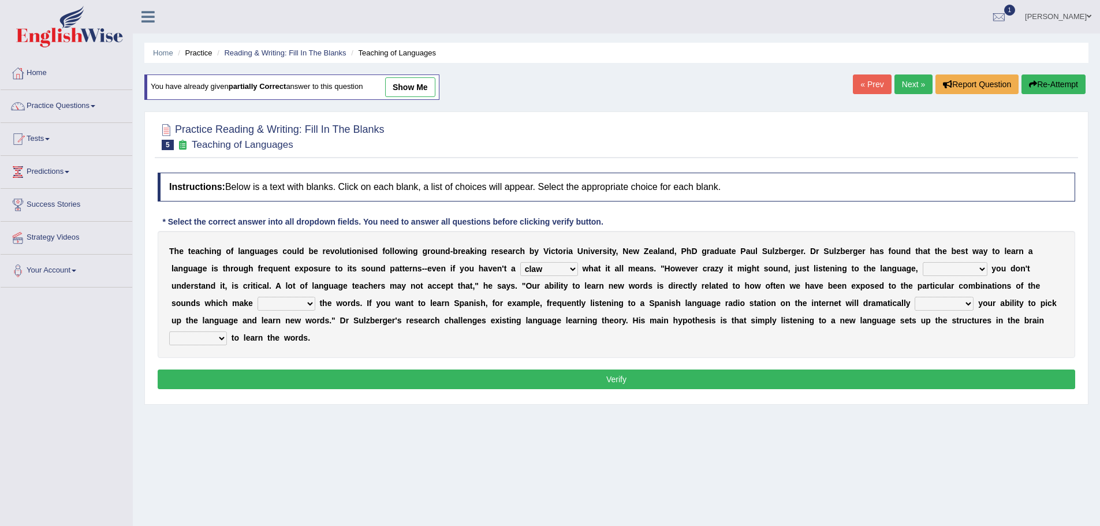
click at [923, 262] on select "but also all together even though if so" at bounding box center [955, 269] width 65 height 14
click at [950, 307] on select "evaluate exaggerate describe boost" at bounding box center [943, 304] width 59 height 14
select select "boost"
click at [914, 297] on select "evaluate exaggerate describe boost" at bounding box center [943, 304] width 59 height 14
click at [298, 303] on select "down up of on" at bounding box center [286, 304] width 58 height 14
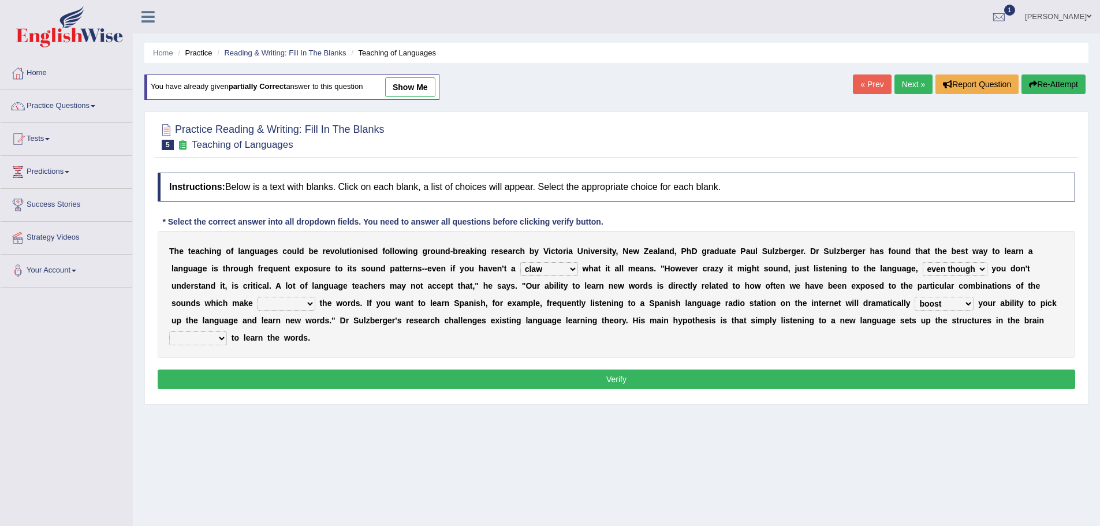
click at [218, 337] on select "requiring required directed to require" at bounding box center [198, 338] width 58 height 14
select select "required"
click at [169, 331] on select "requiring required directed to require" at bounding box center [198, 338] width 58 height 14
click at [308, 304] on select "down up of on" at bounding box center [286, 304] width 58 height 14
select select "up"
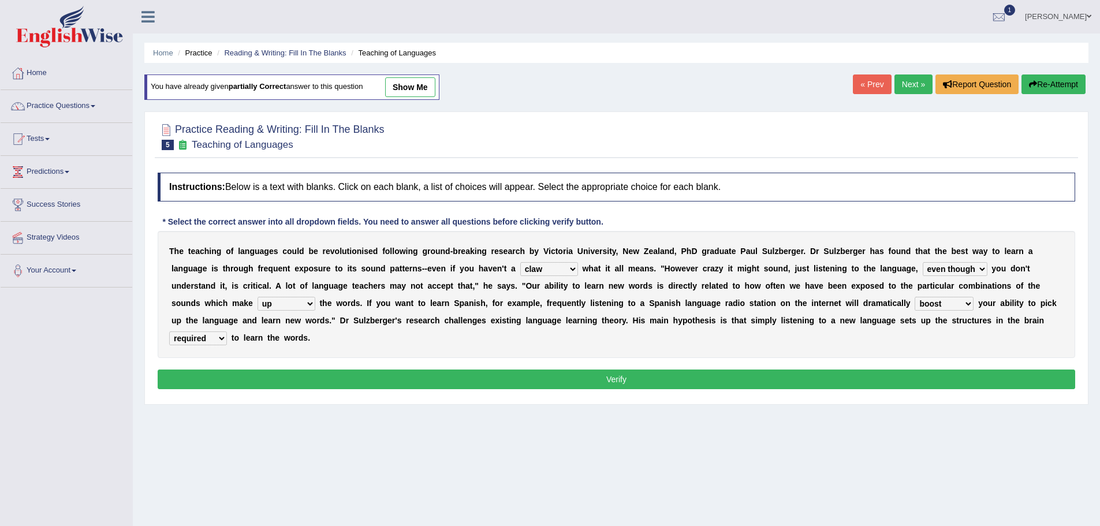
click at [257, 297] on select "down up of on" at bounding box center [286, 304] width 58 height 14
click at [546, 374] on button "Verify" at bounding box center [616, 379] width 917 height 20
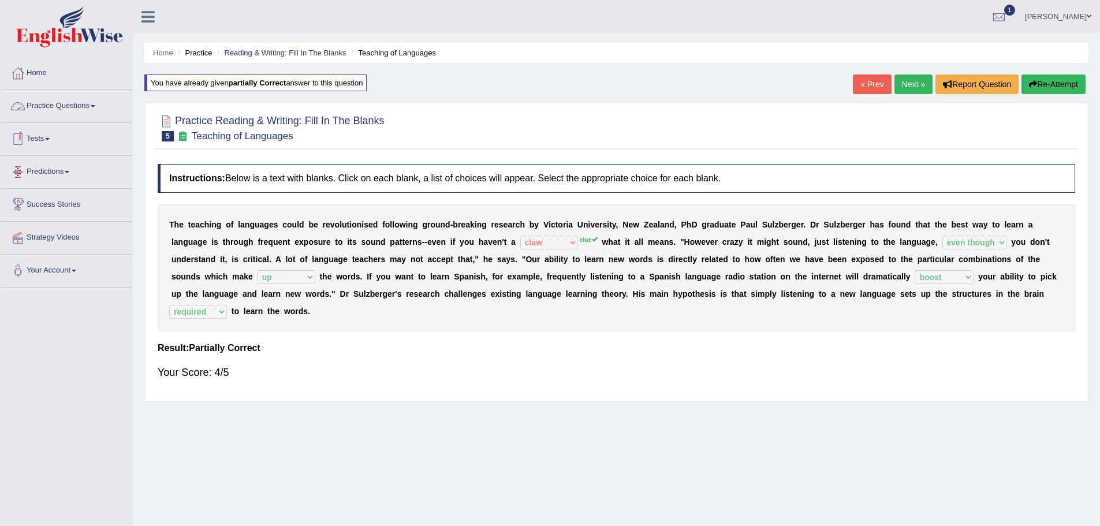
click at [95, 105] on span at bounding box center [93, 106] width 5 height 2
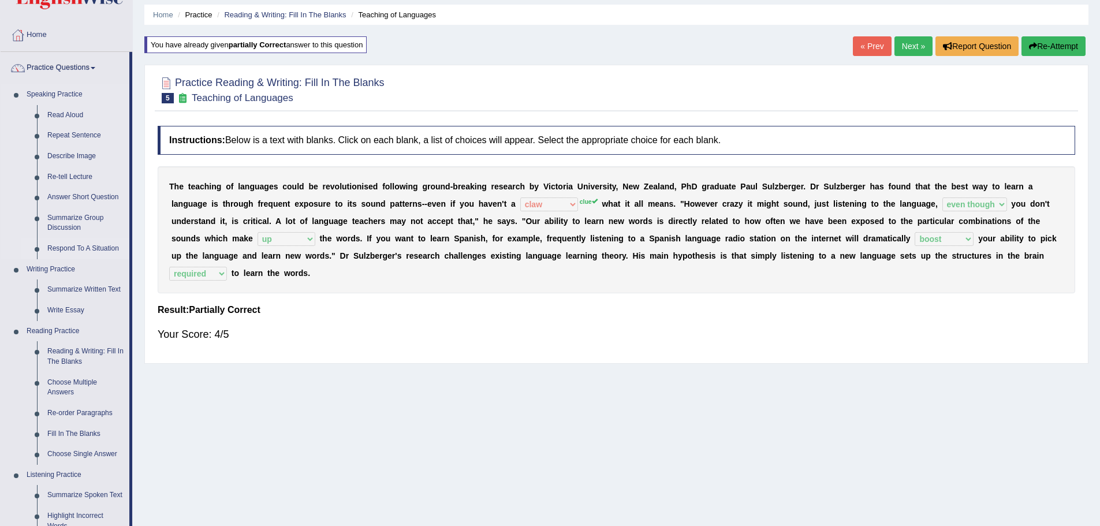
scroll to position [58, 0]
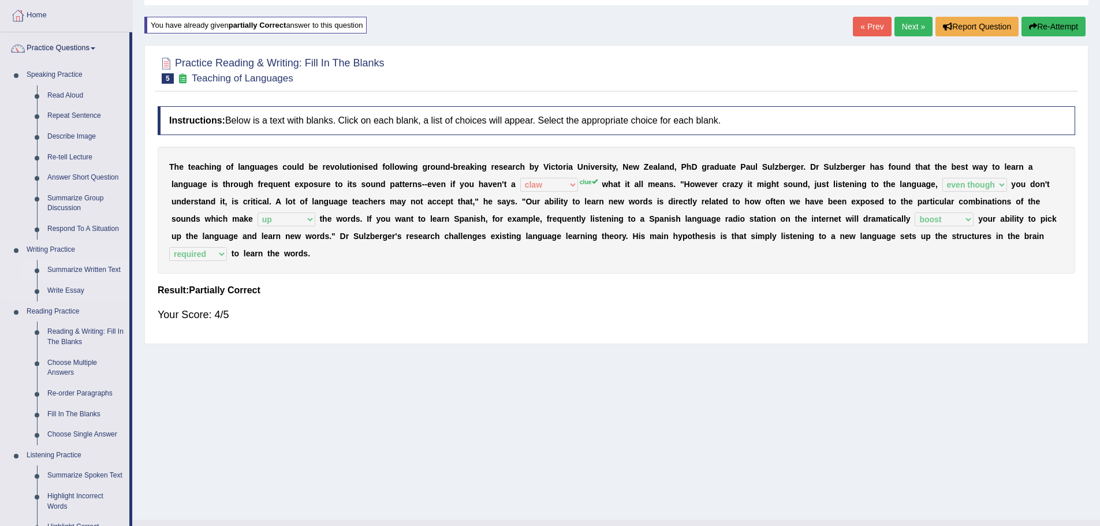
click at [95, 267] on link "Summarize Written Text" at bounding box center [85, 270] width 87 height 21
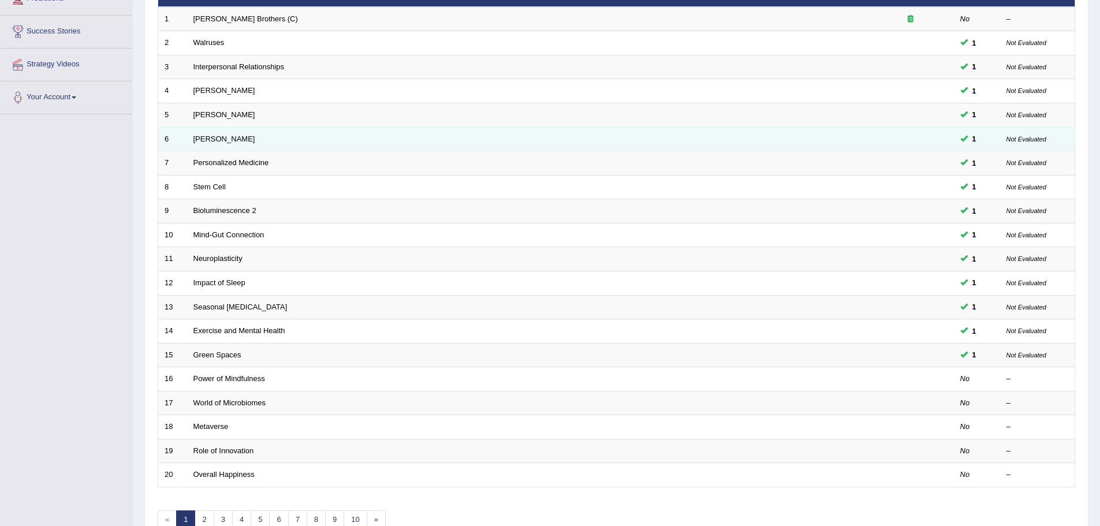
scroll to position [231, 0]
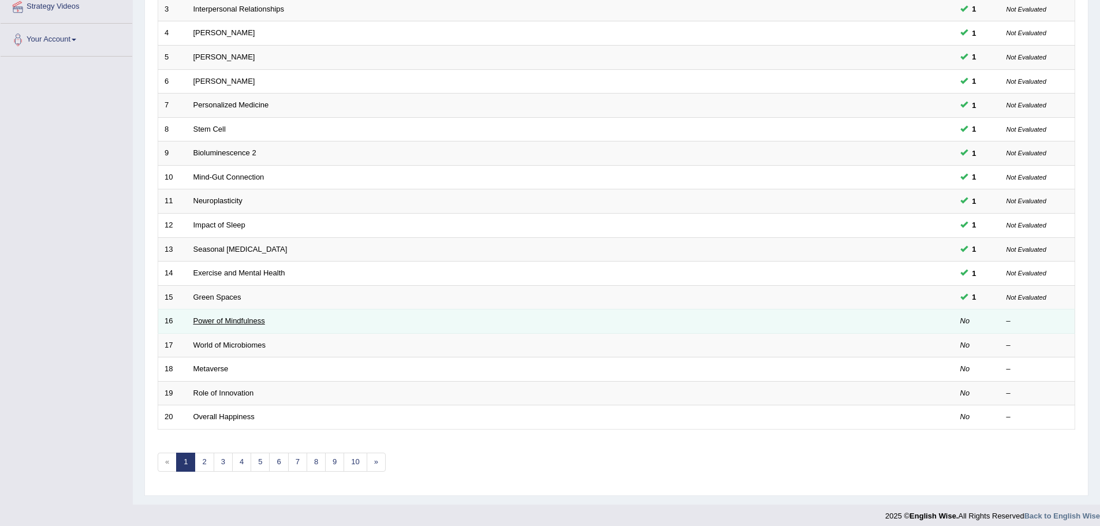
click at [226, 321] on link "Power of Mindfulness" at bounding box center [229, 320] width 72 height 9
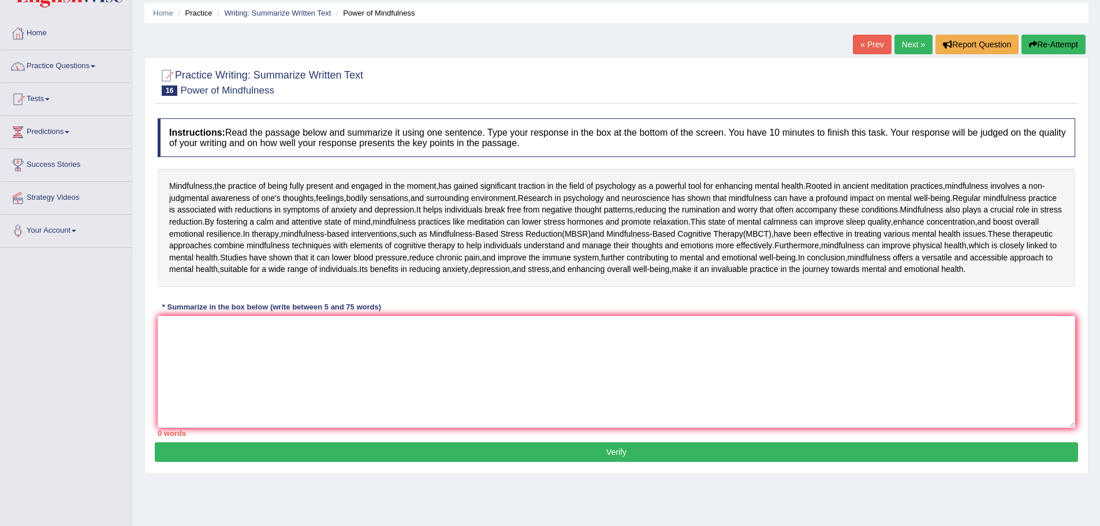
scroll to position [58, 0]
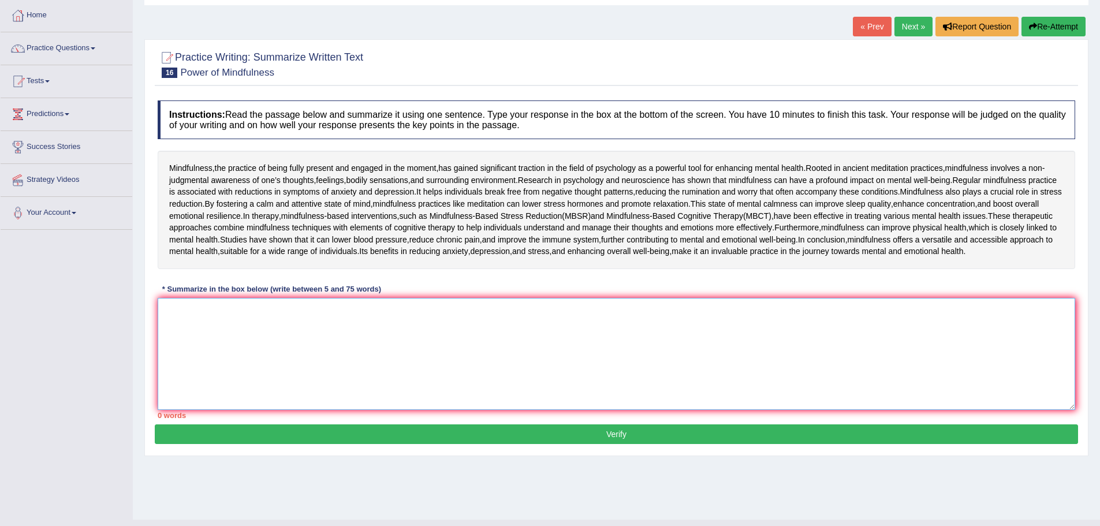
click at [383, 410] on textarea at bounding box center [616, 354] width 917 height 112
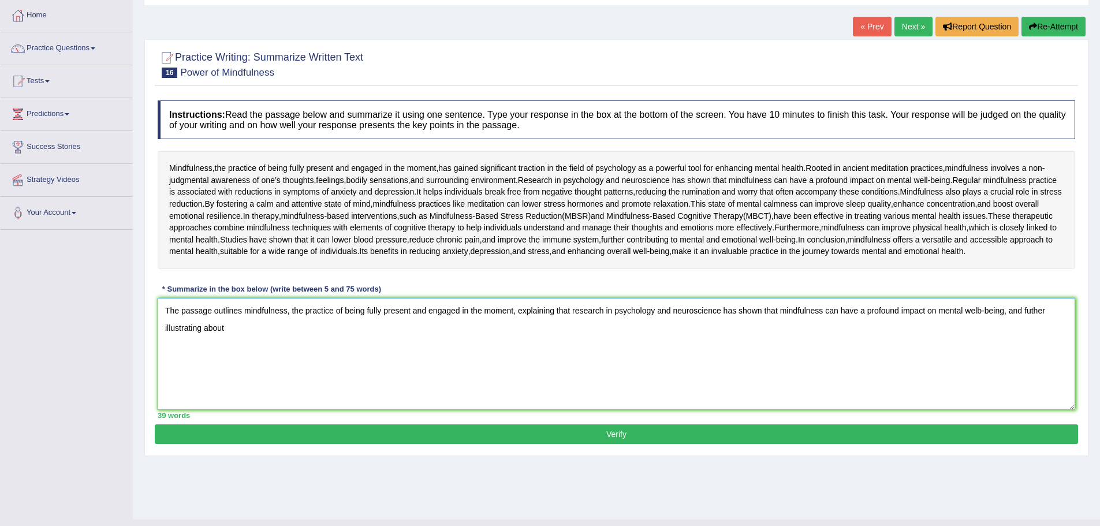
type textarea "The passage outlines mindfulness, the practice of being fully present and engag…"
drag, startPoint x: 1064, startPoint y: 18, endPoint x: 1070, endPoint y: 30, distance: 13.2
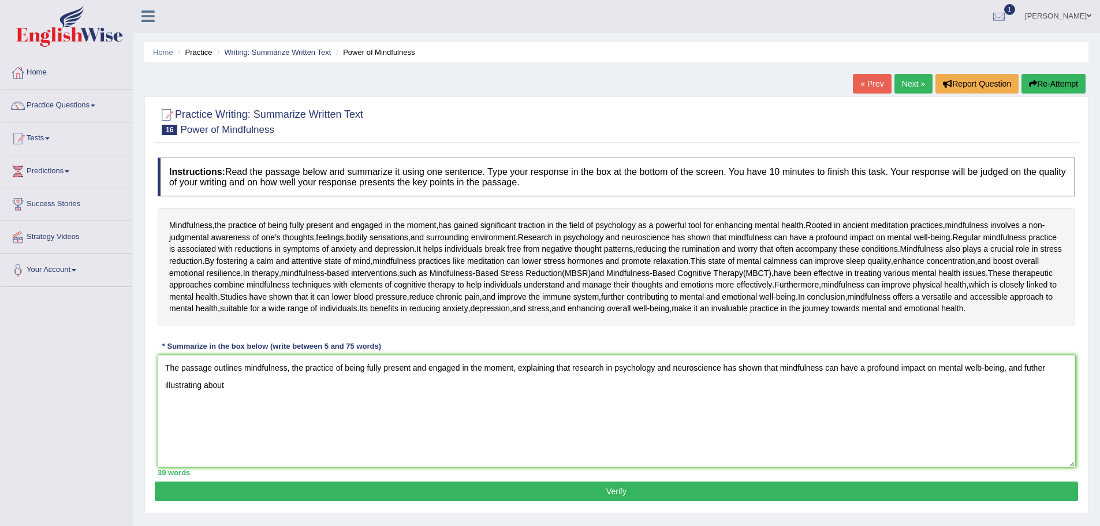
scroll to position [0, 0]
click at [1089, 15] on span at bounding box center [1088, 17] width 5 height 8
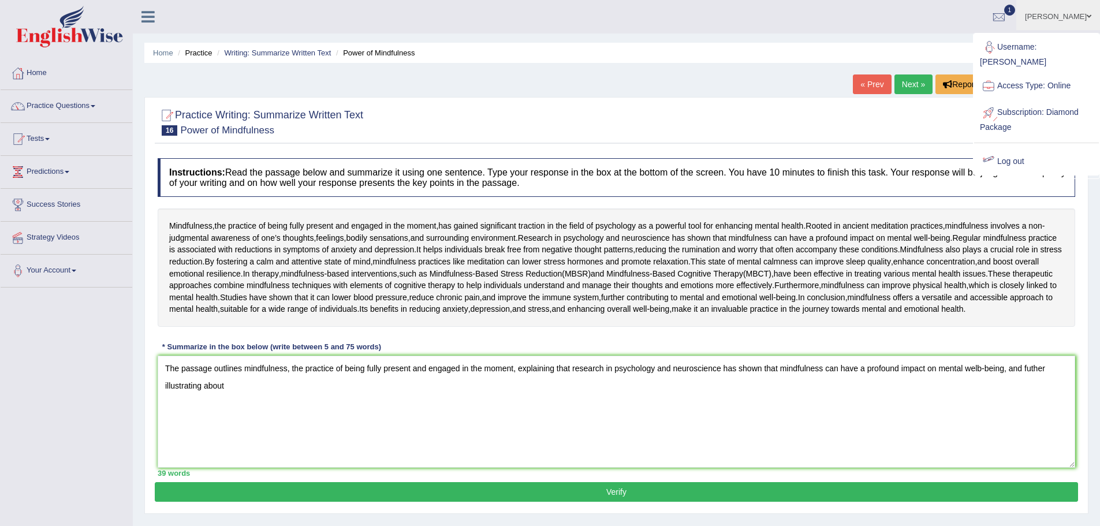
click at [1020, 148] on link "Log out" at bounding box center [1036, 161] width 125 height 27
